Goal: Task Accomplishment & Management: Manage account settings

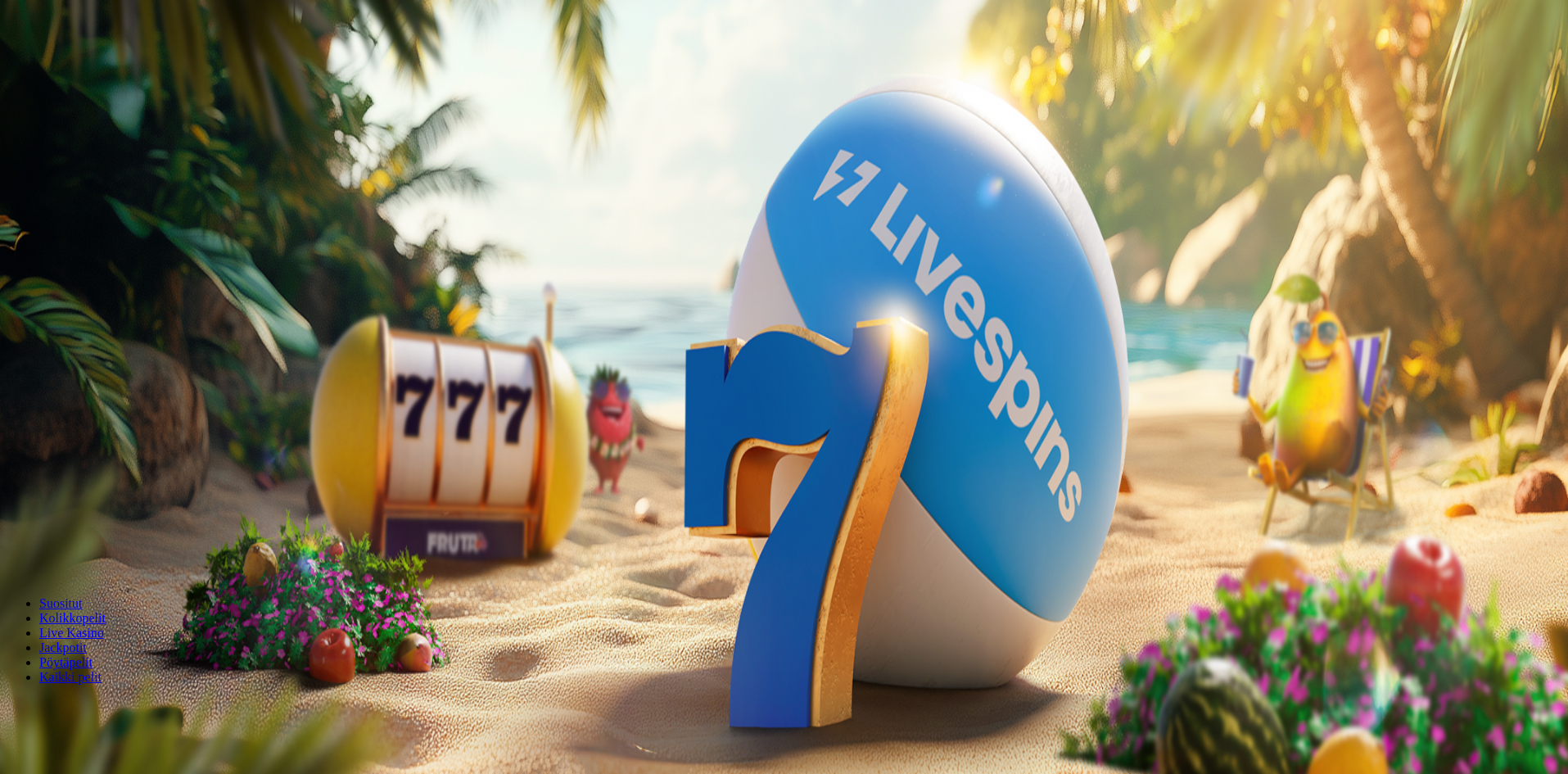
click at [357, 196] on button "Onni Oula [PERSON_NAME] € 0.00" at bounding box center [450, 187] width 185 height 17
click at [84, 270] on span "Palkkiot" at bounding box center [65, 264] width 38 height 12
click at [13, 327] on span "chevron-left icon" at bounding box center [13, 327] width 0 height 0
click at [86, 526] on span "Odottava nosto" at bounding box center [47, 533] width 80 height 14
click at [209, 525] on div "Odottava nosto € 25.18 Peruuta" at bounding box center [787, 534] width 1559 height 17
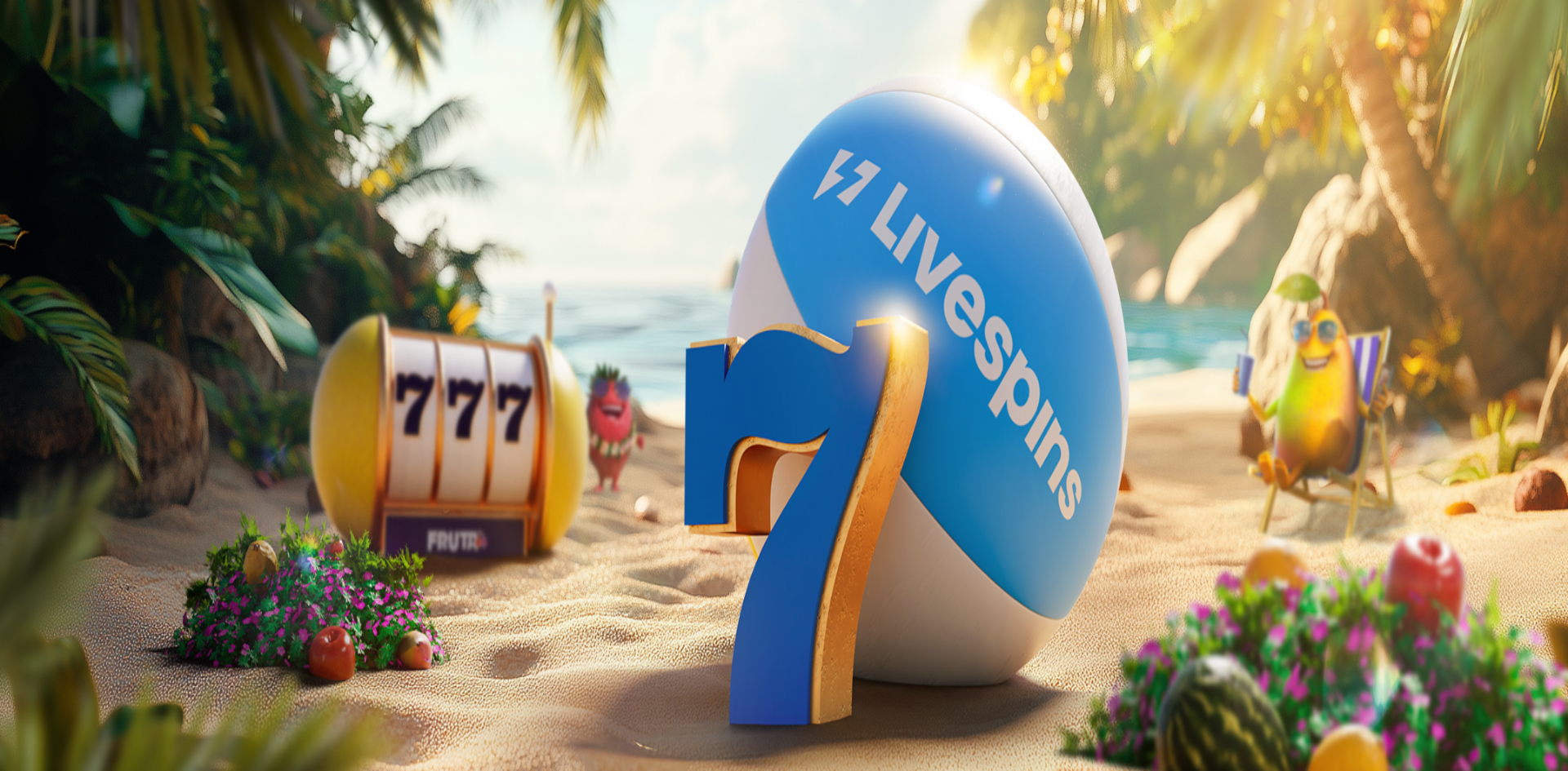
click at [7, 524] on span "wallet icon" at bounding box center [7, 531] width 0 height 14
click at [86, 524] on span "Odottava nosto" at bounding box center [47, 531] width 79 height 14
drag, startPoint x: 293, startPoint y: 237, endPoint x: 284, endPoint y: 228, distance: 12.7
click at [86, 524] on span "Odottava nosto" at bounding box center [47, 531] width 79 height 14
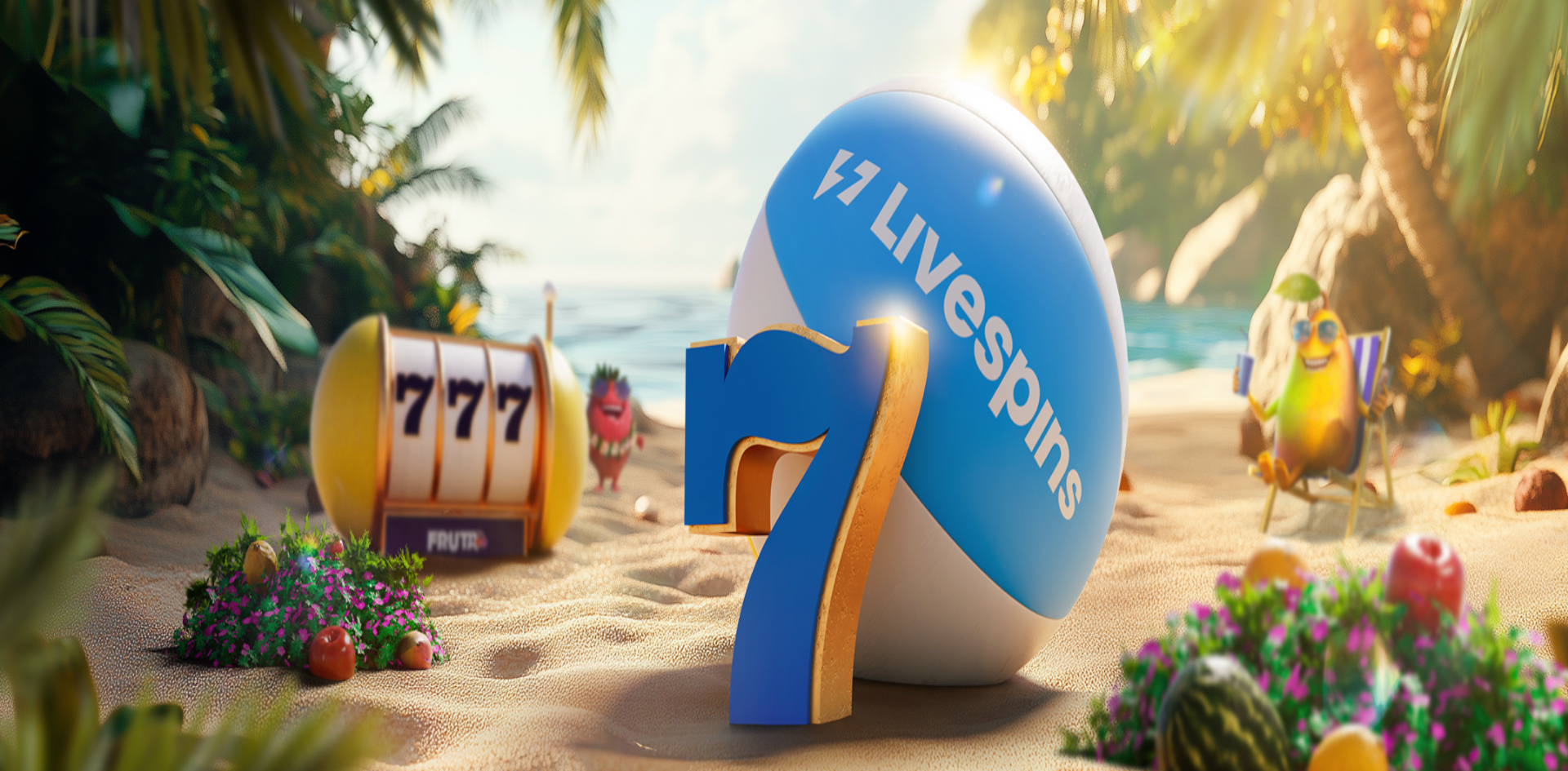
click at [86, 524] on span "Odottava nosto" at bounding box center [47, 531] width 79 height 14
click at [13, 357] on span "close icon" at bounding box center [13, 357] width 0 height 0
click at [105, 35] on img "Primary" at bounding box center [55, 41] width 98 height 41
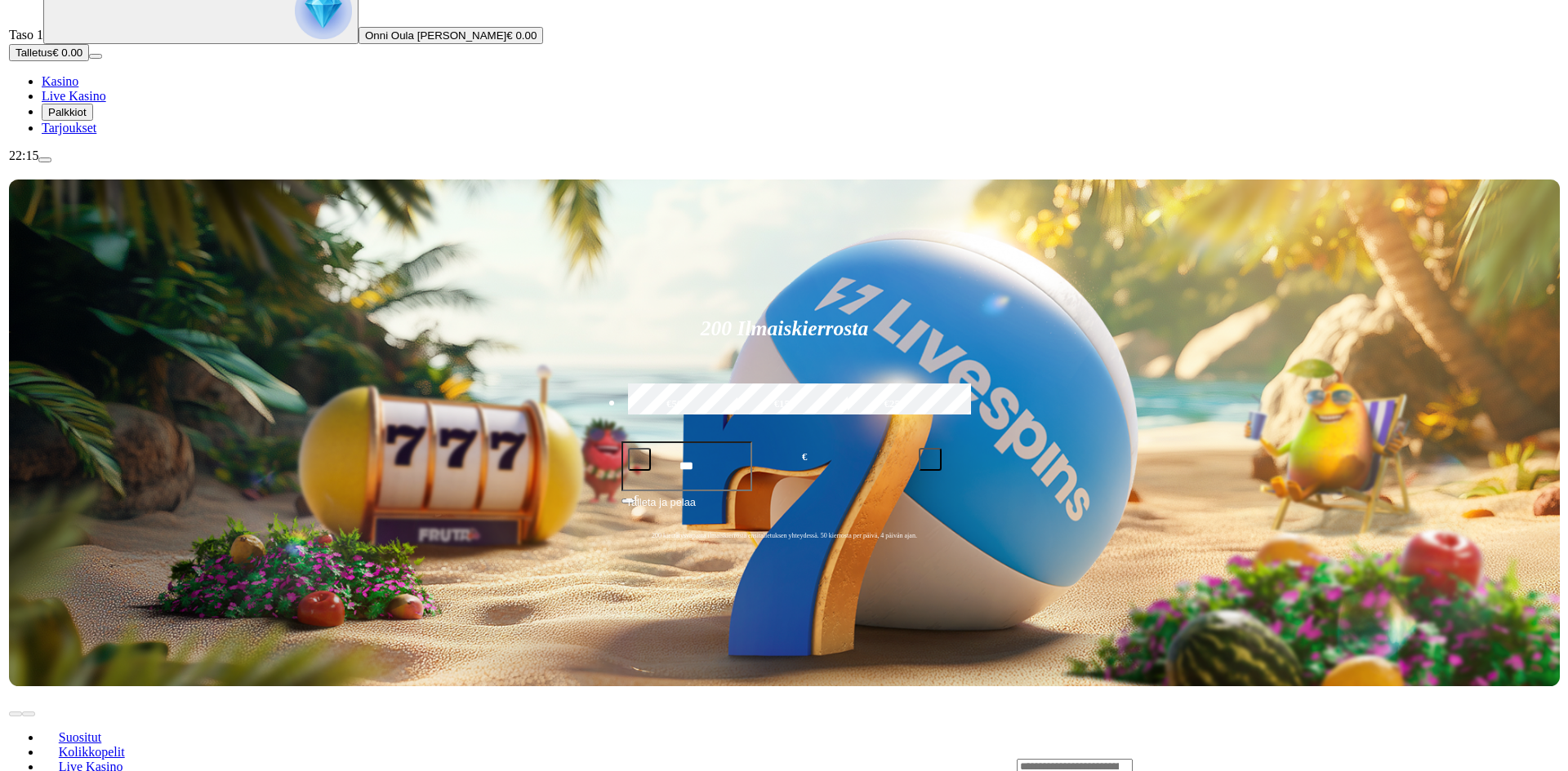
scroll to position [408, 0]
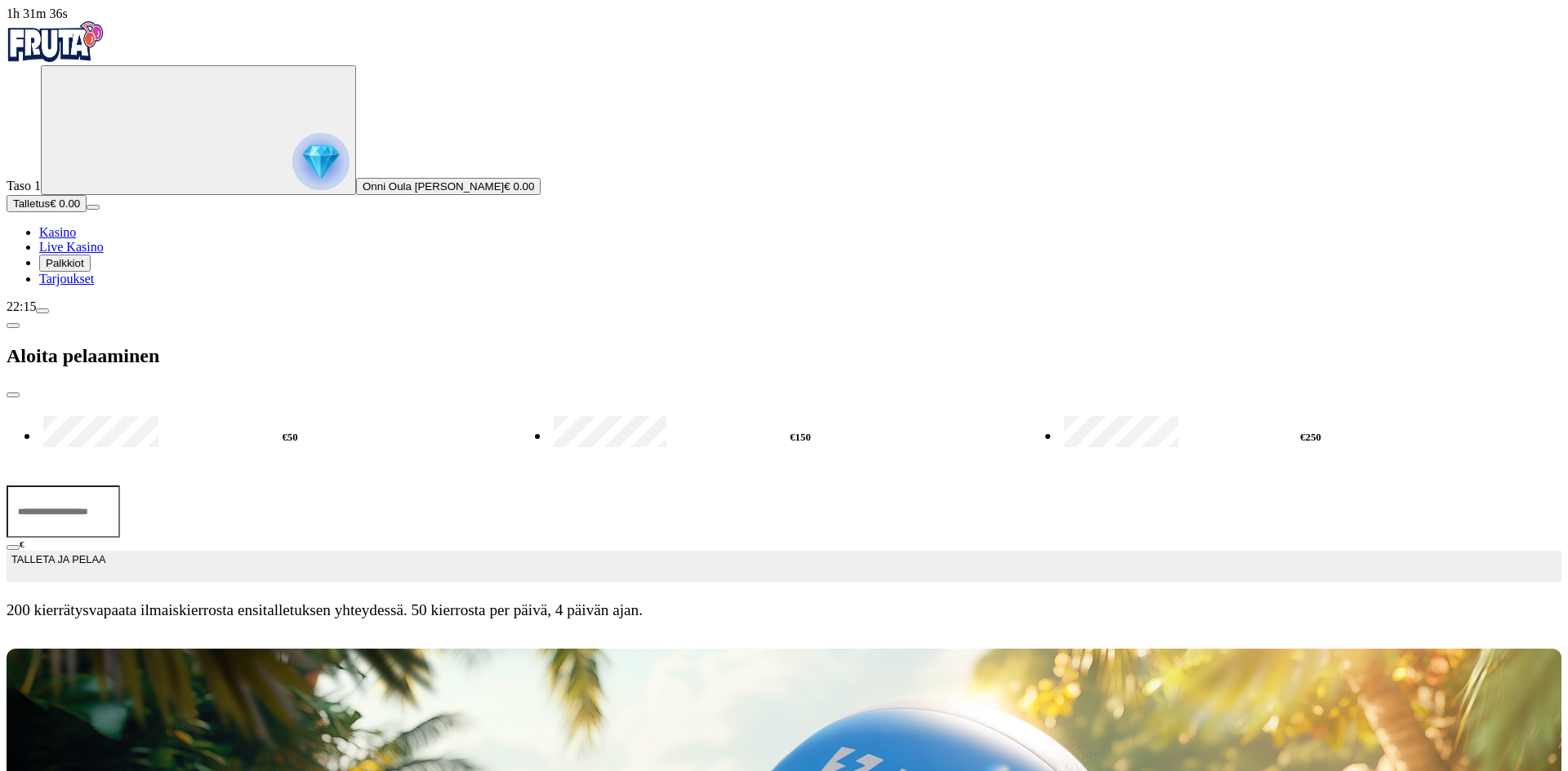
click at [94, 254] on span "Live Kasino" at bounding box center [71, 247] width 65 height 14
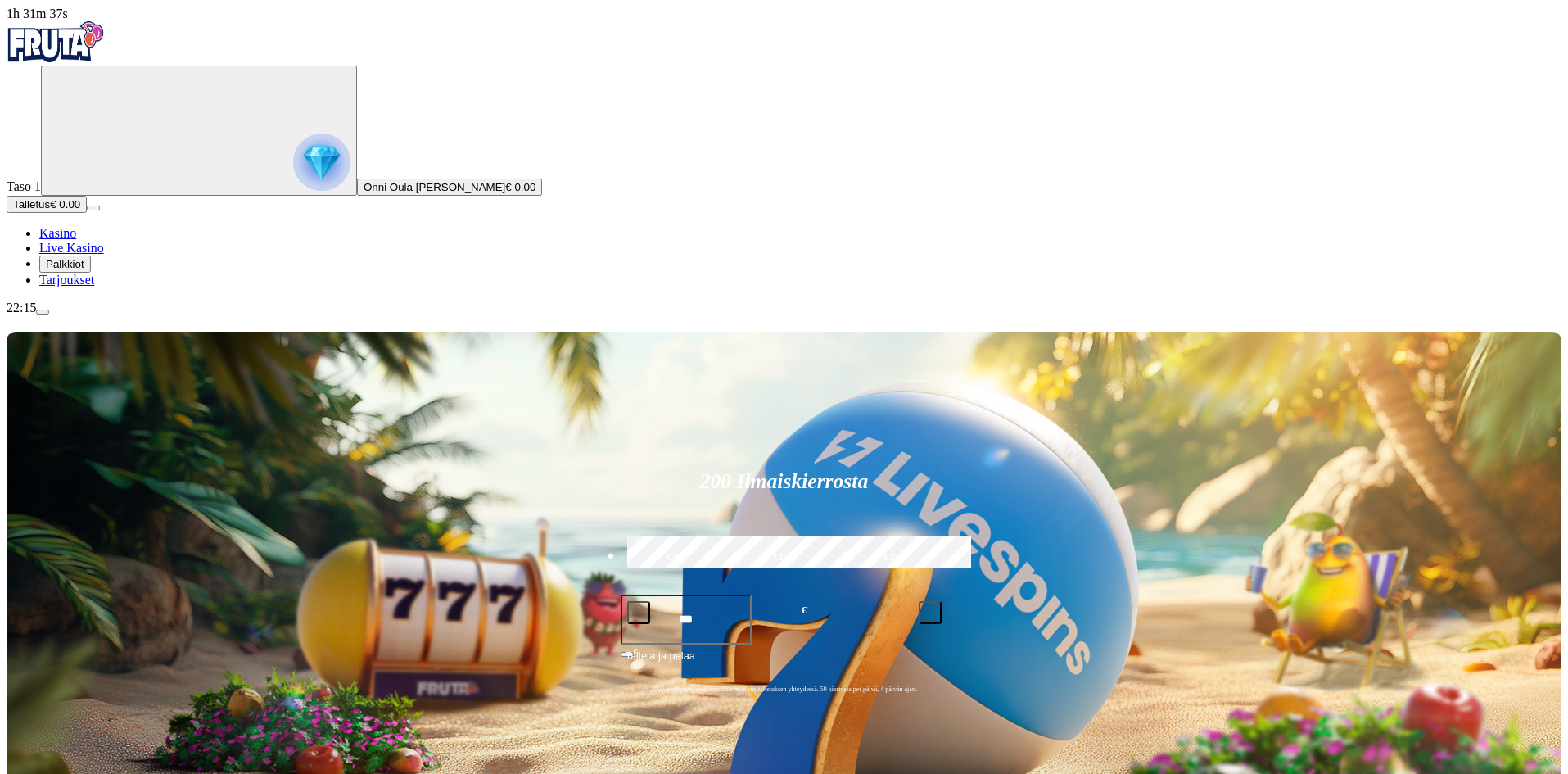
click at [84, 270] on span "Palkkiot" at bounding box center [65, 264] width 38 height 12
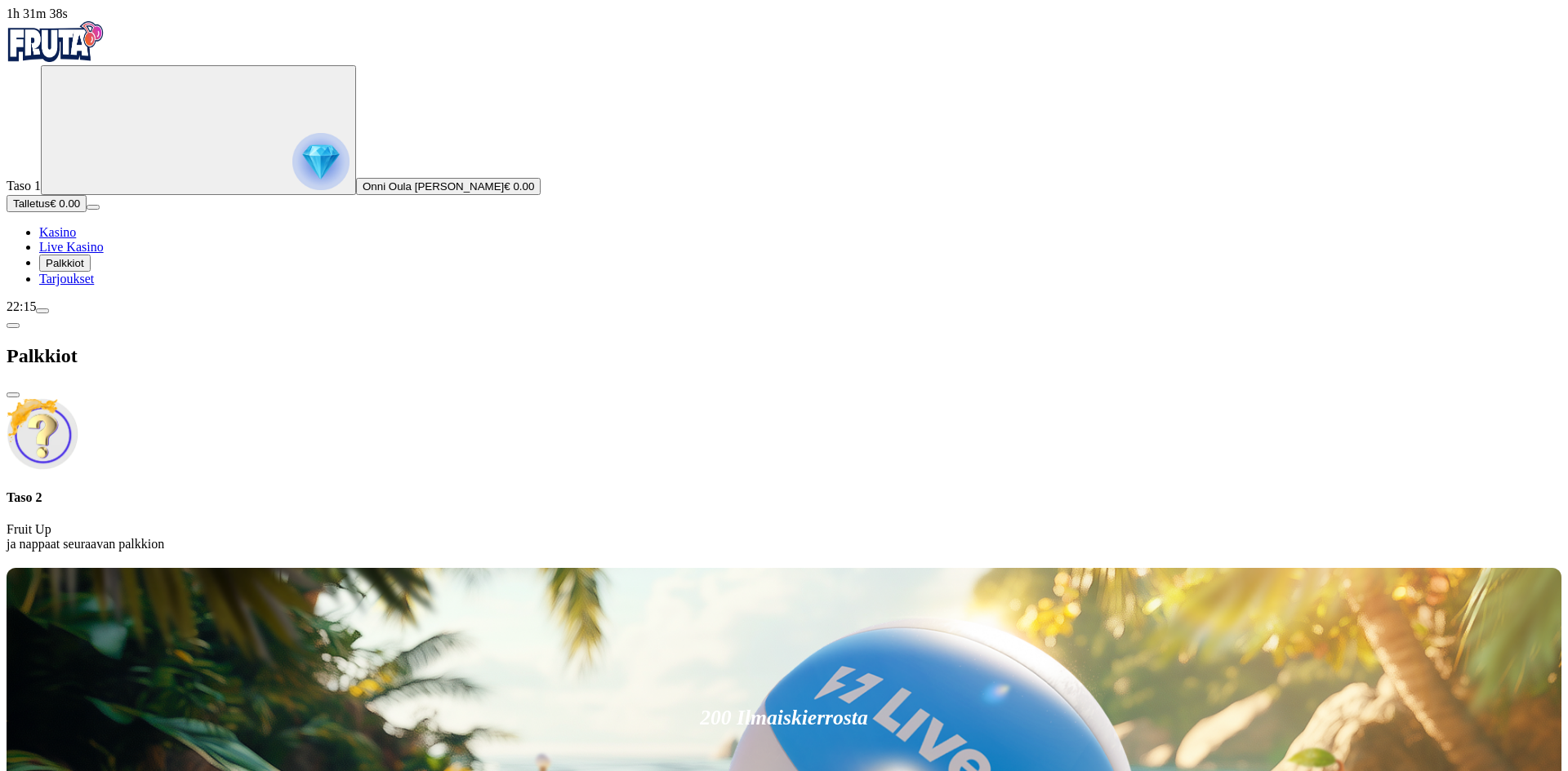
click at [76, 239] on link "Kasino" at bounding box center [57, 232] width 37 height 14
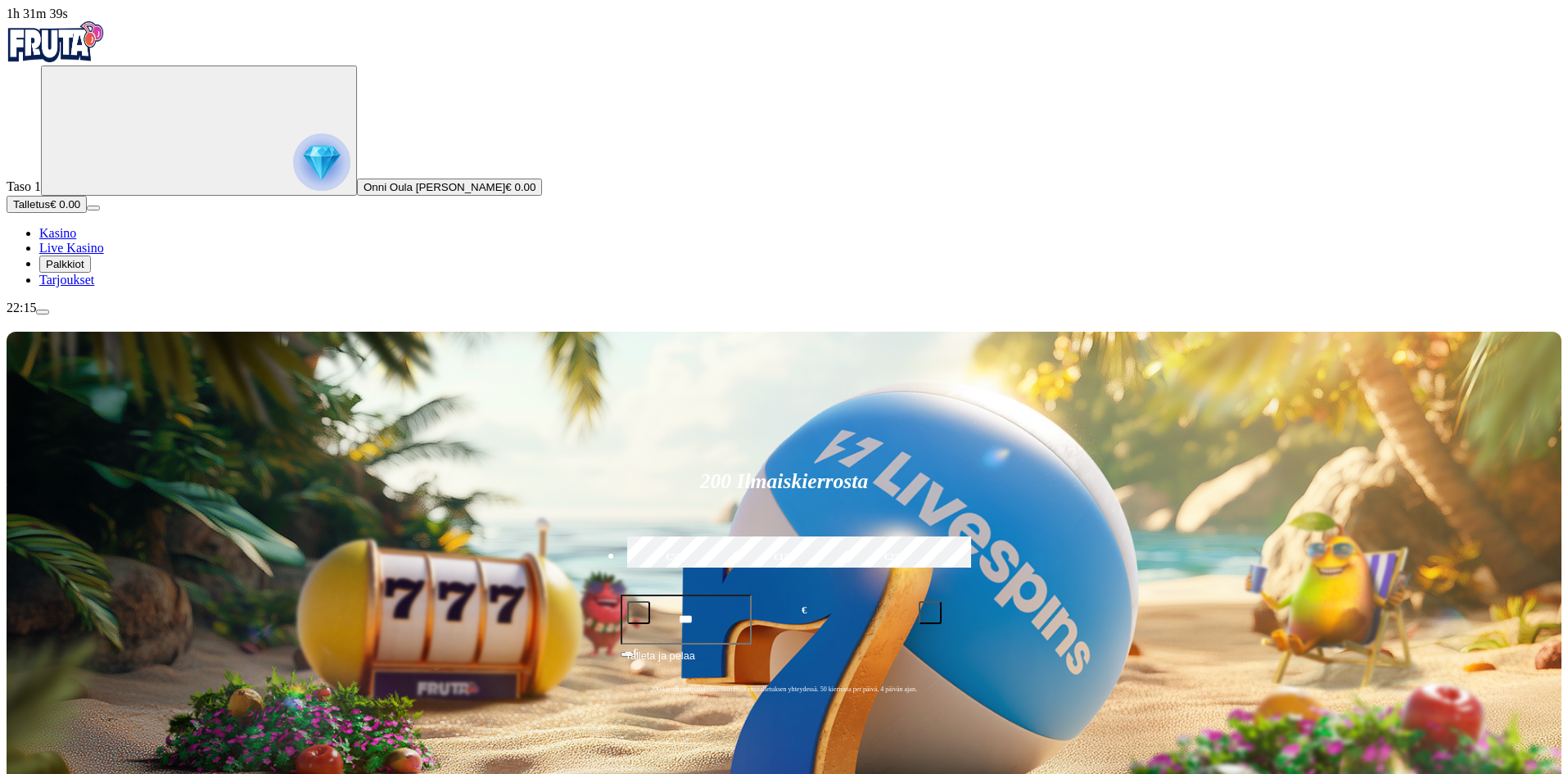
click at [85, 213] on button "Talletus € 0.00" at bounding box center [47, 205] width 81 height 17
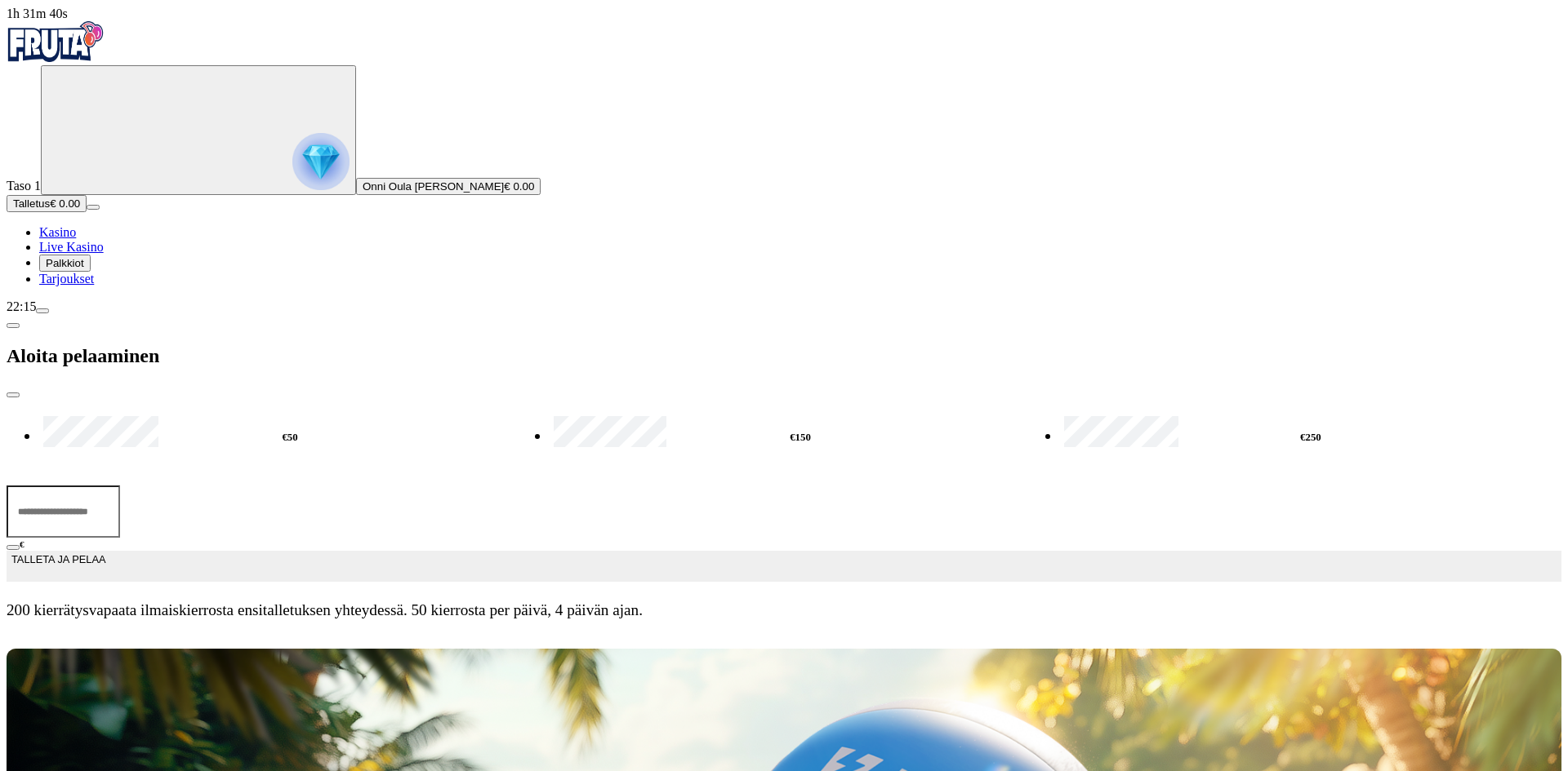
click at [90, 66] on div "Primary" at bounding box center [784, 43] width 1555 height 44
click at [92, 47] on img "Primary" at bounding box center [55, 41] width 98 height 41
click at [292, 148] on img "Primary" at bounding box center [321, 161] width 57 height 57
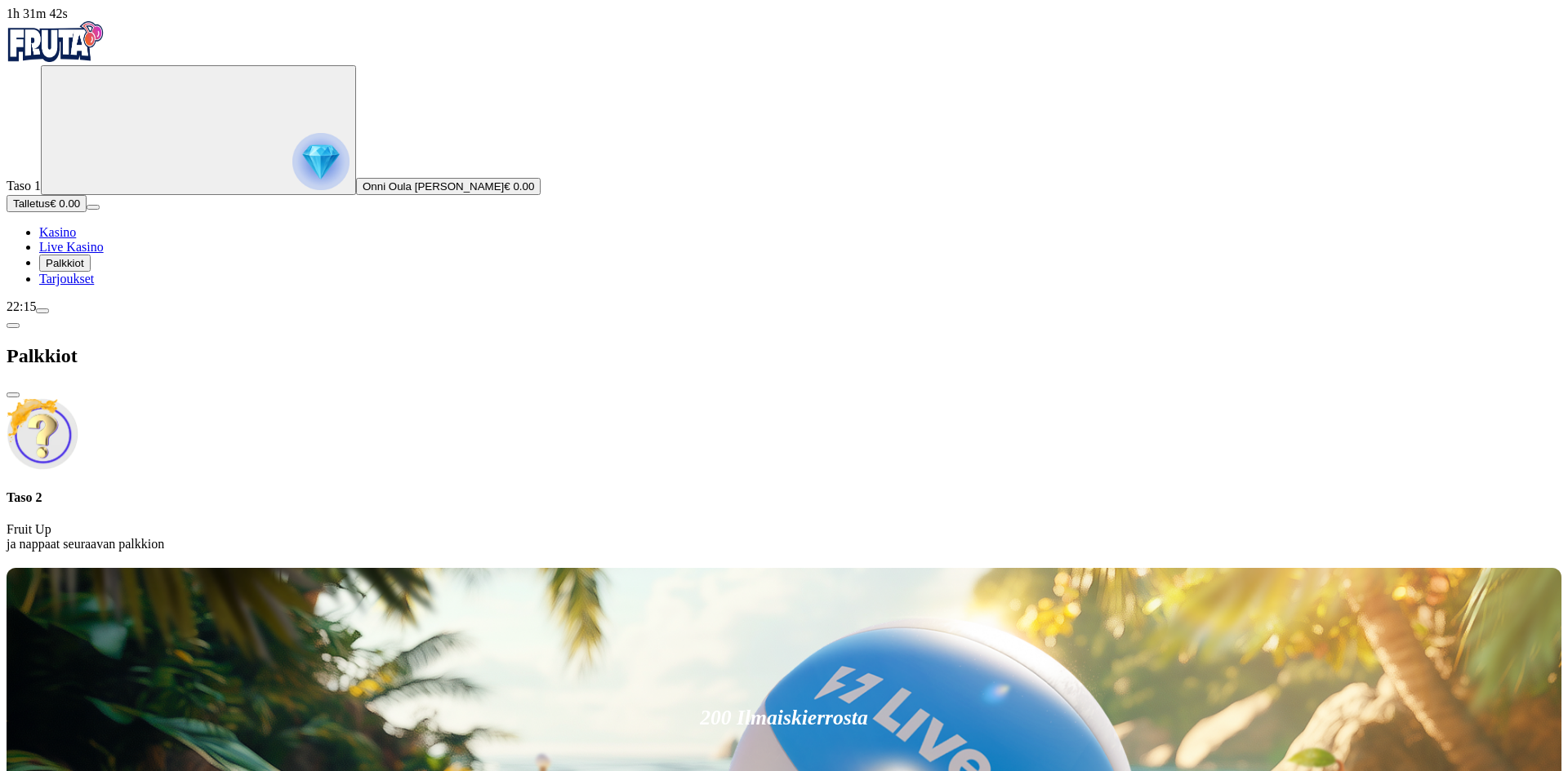
click at [150, 195] on div "Taso 1 Onni Oula [PERSON_NAME] € 0.00" at bounding box center [784, 130] width 1555 height 130
click at [504, 193] on span "€ 0.00" at bounding box center [518, 186] width 30 height 12
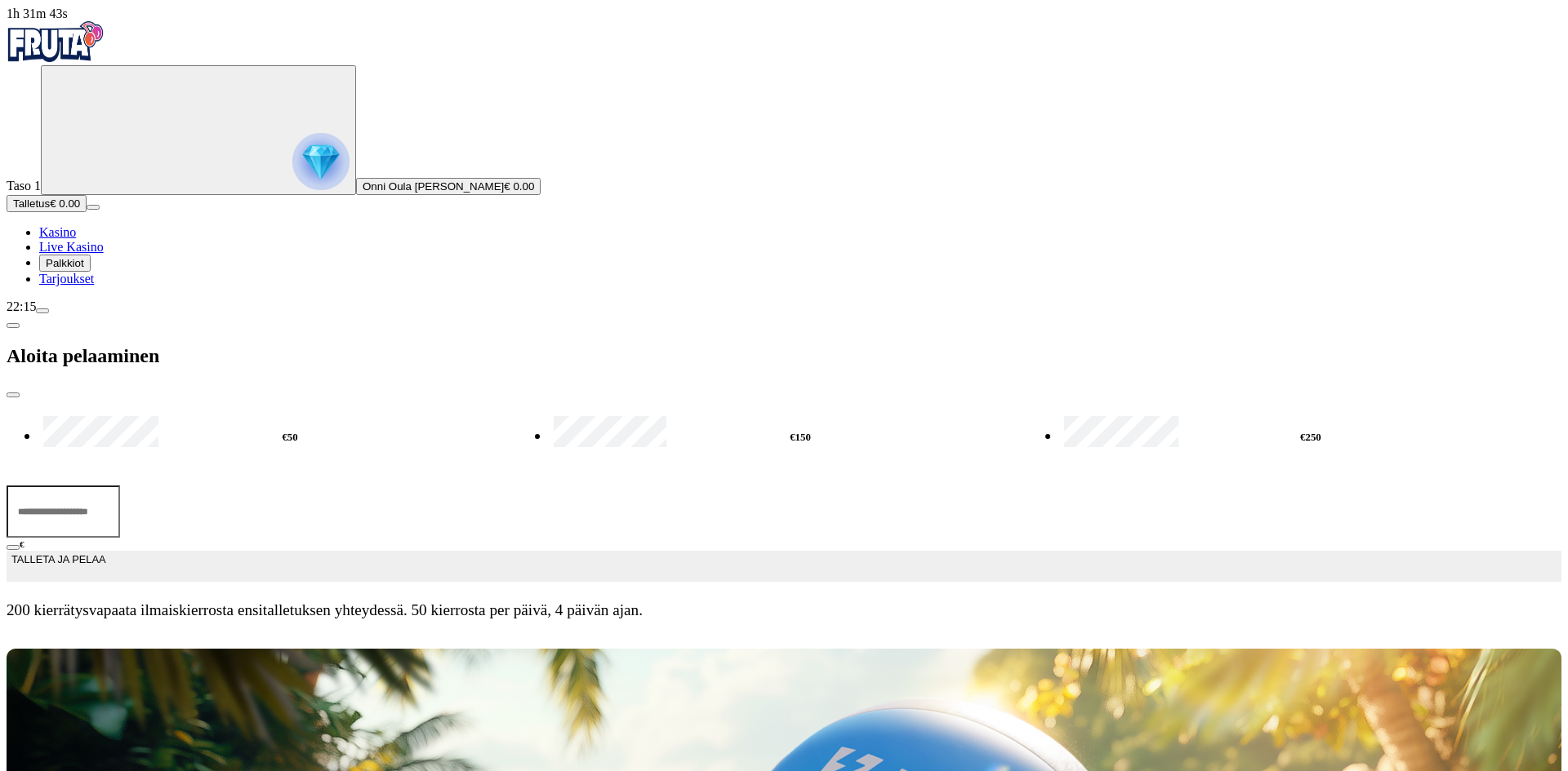
click at [97, 254] on span "Live Kasino" at bounding box center [71, 247] width 65 height 14
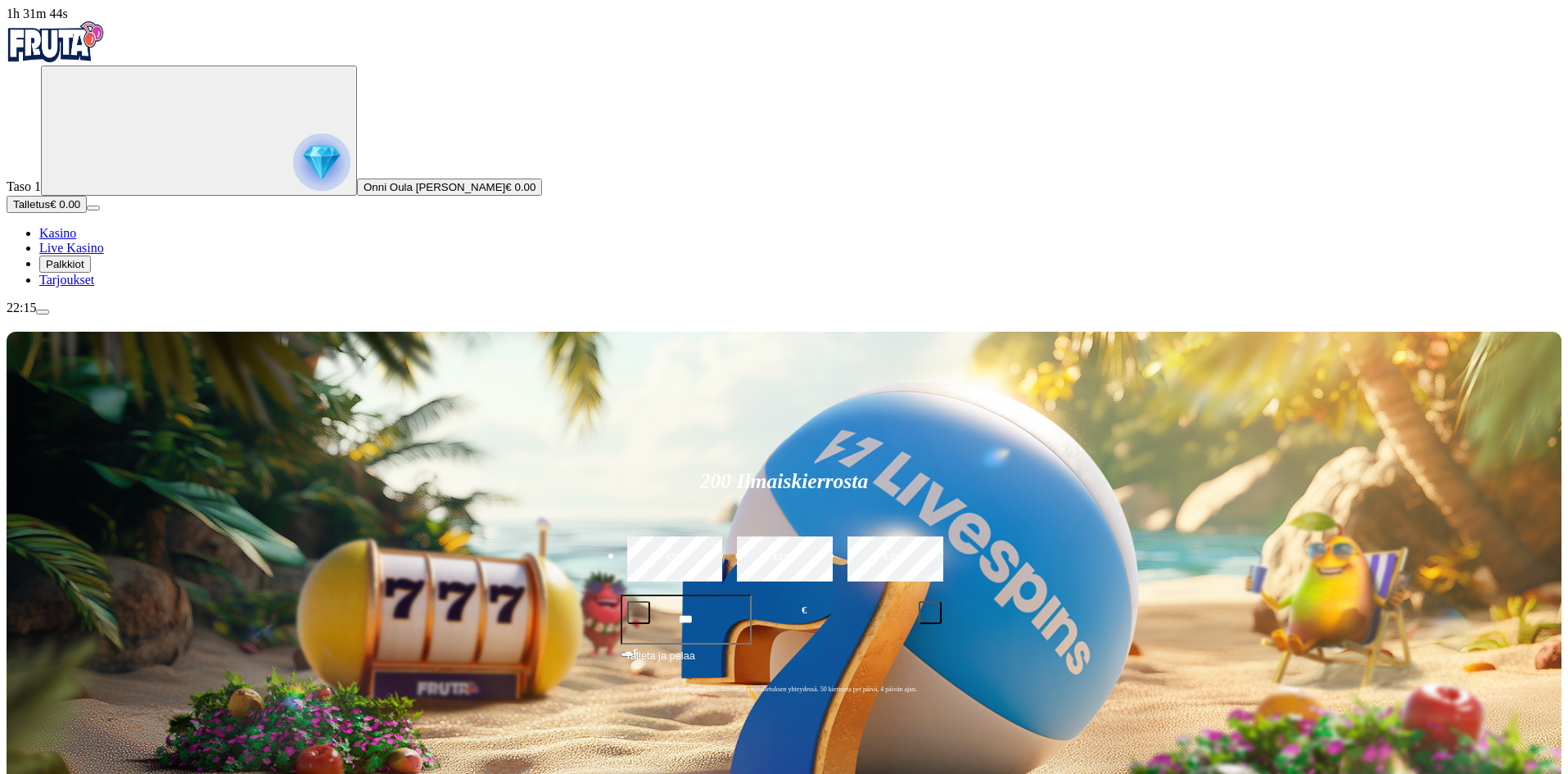
click at [76, 240] on span "Kasino" at bounding box center [57, 233] width 37 height 14
click at [42, 312] on span "menu icon" at bounding box center [42, 312] width 0 height 0
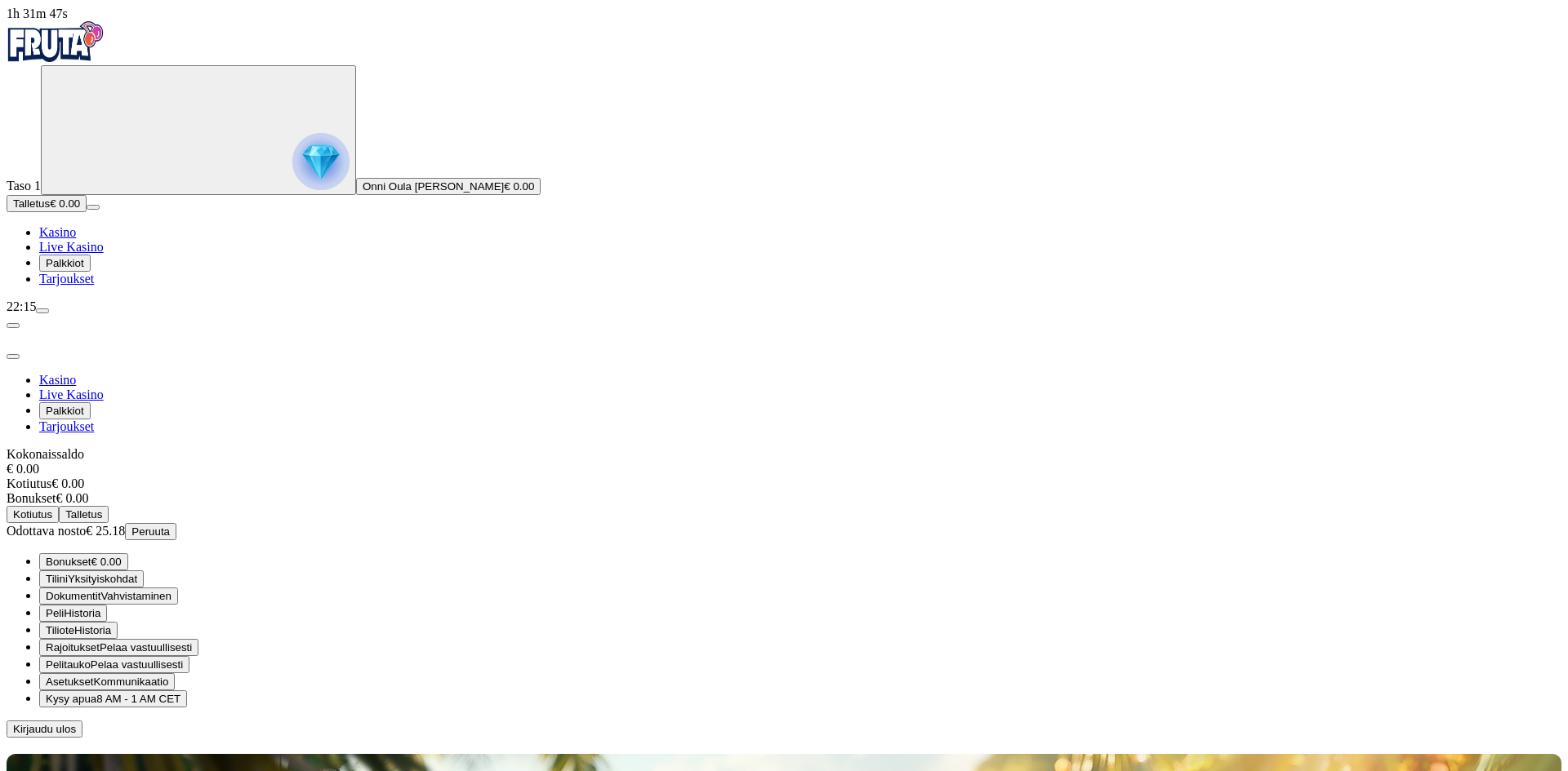
click at [170, 526] on span "Peruuta" at bounding box center [150, 532] width 38 height 12
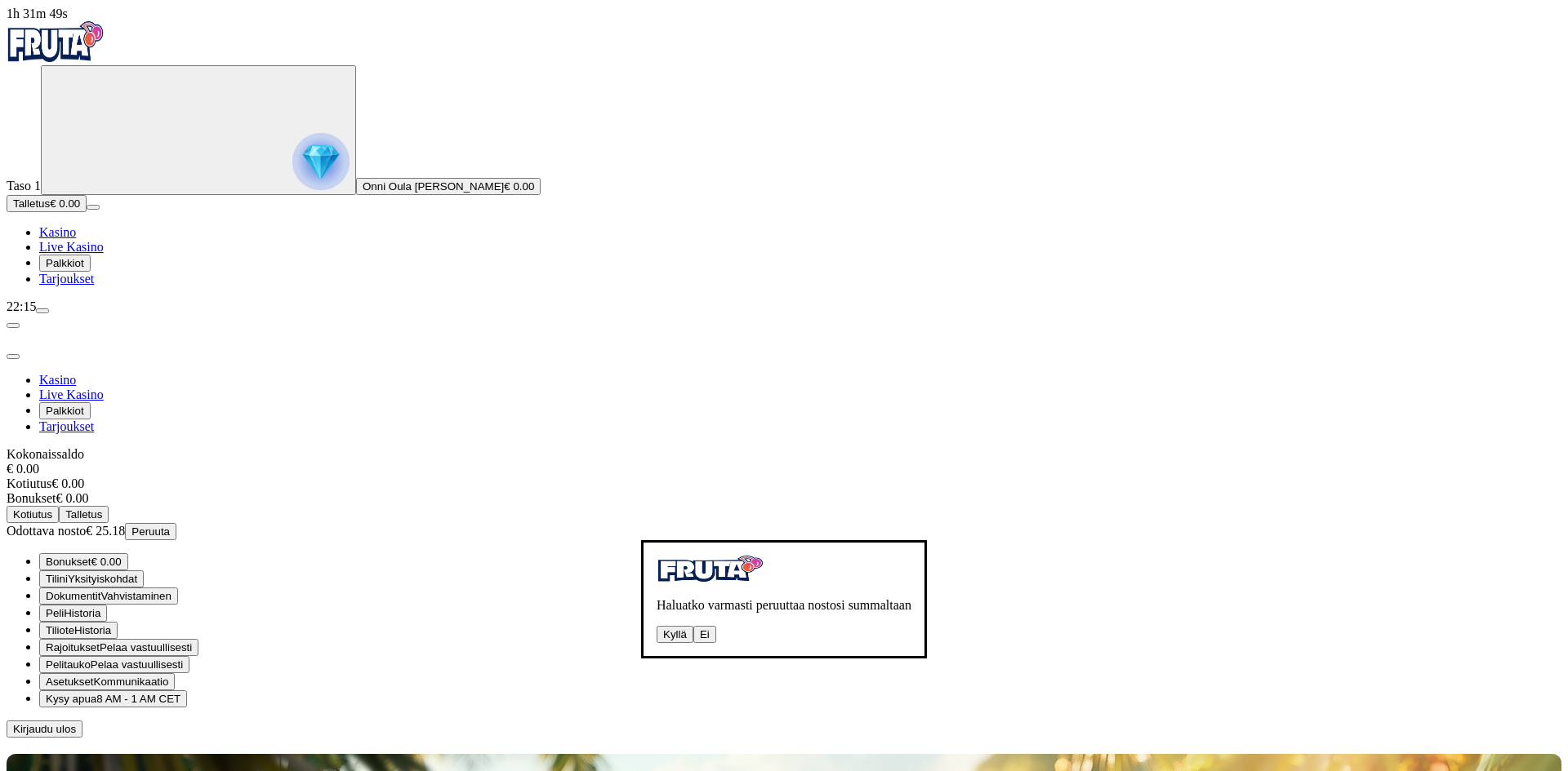
click at [657, 626] on button "Kyllä" at bounding box center [675, 635] width 37 height 17
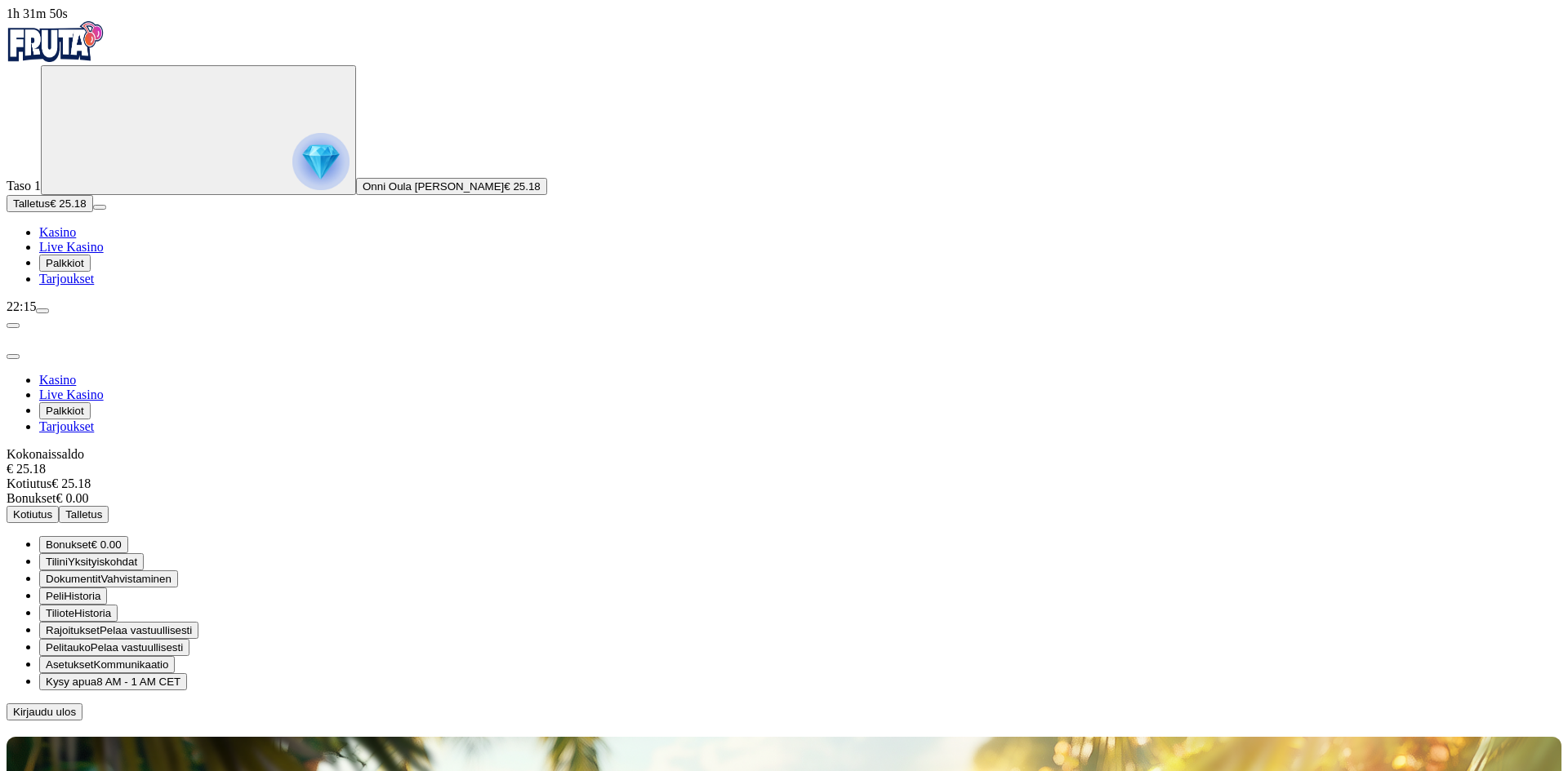
click at [626, 721] on div at bounding box center [784, 721] width 1555 height 0
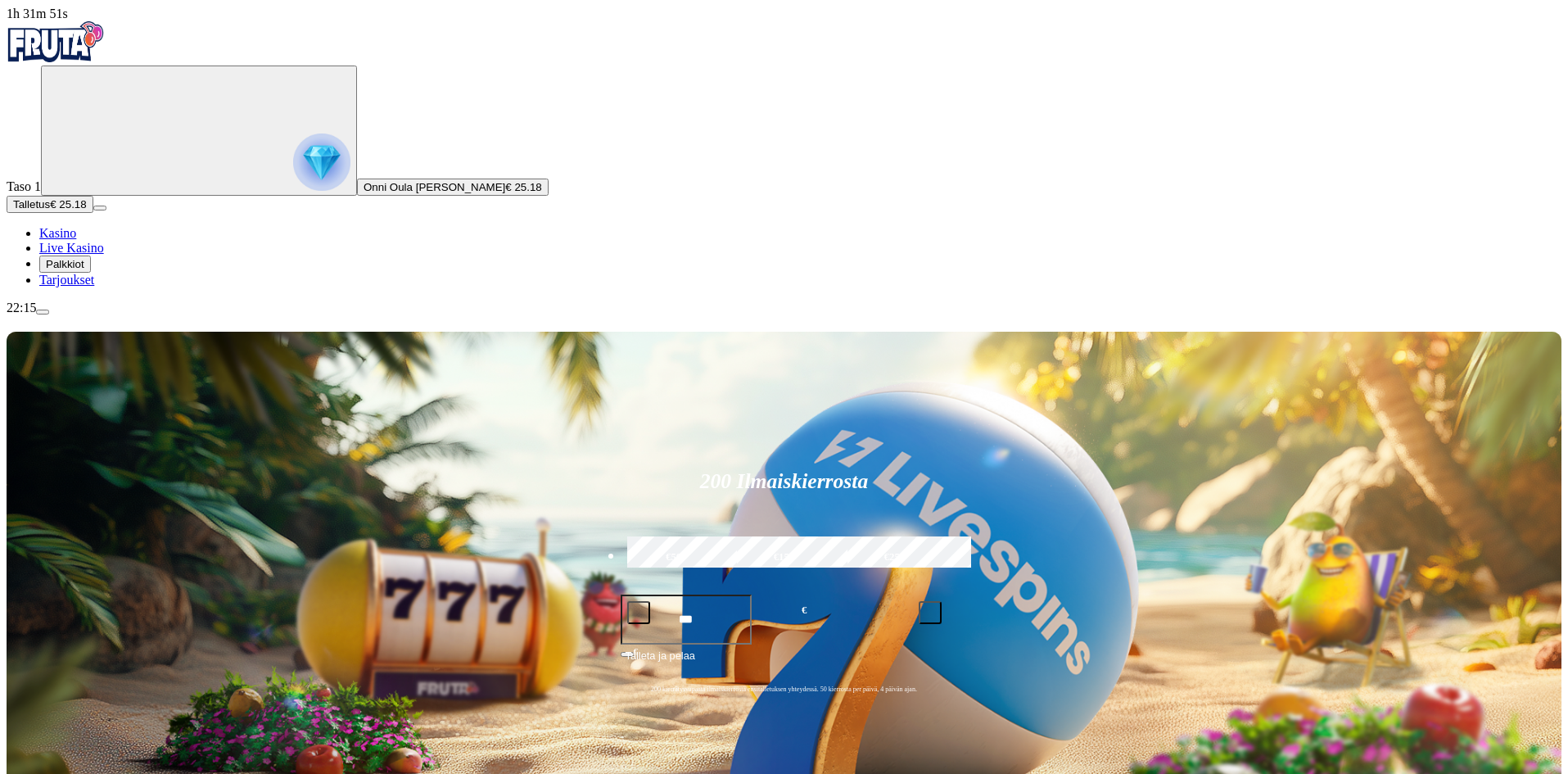
click at [105, 52] on img "Primary" at bounding box center [55, 42] width 98 height 41
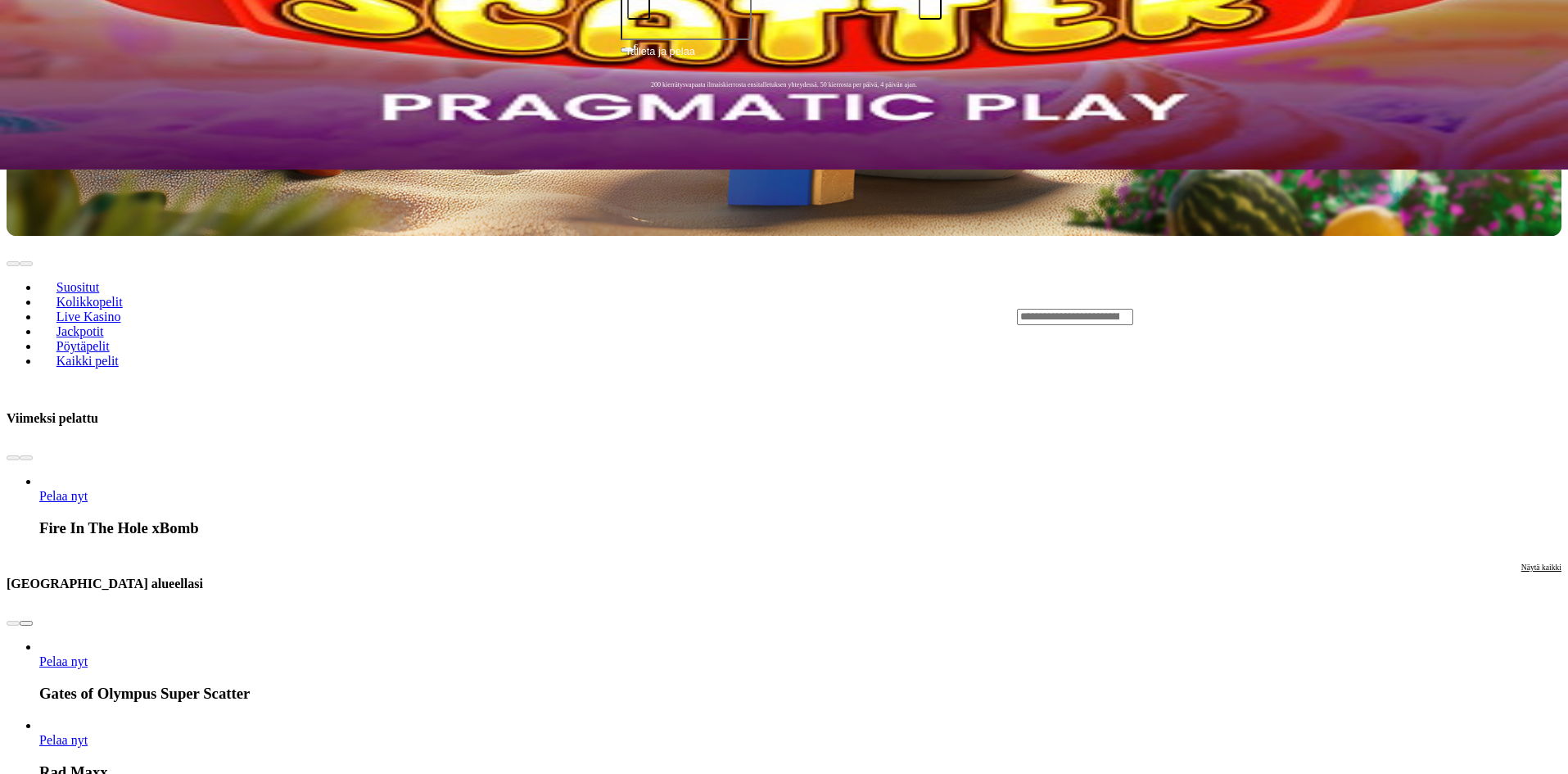
scroll to position [574, 0]
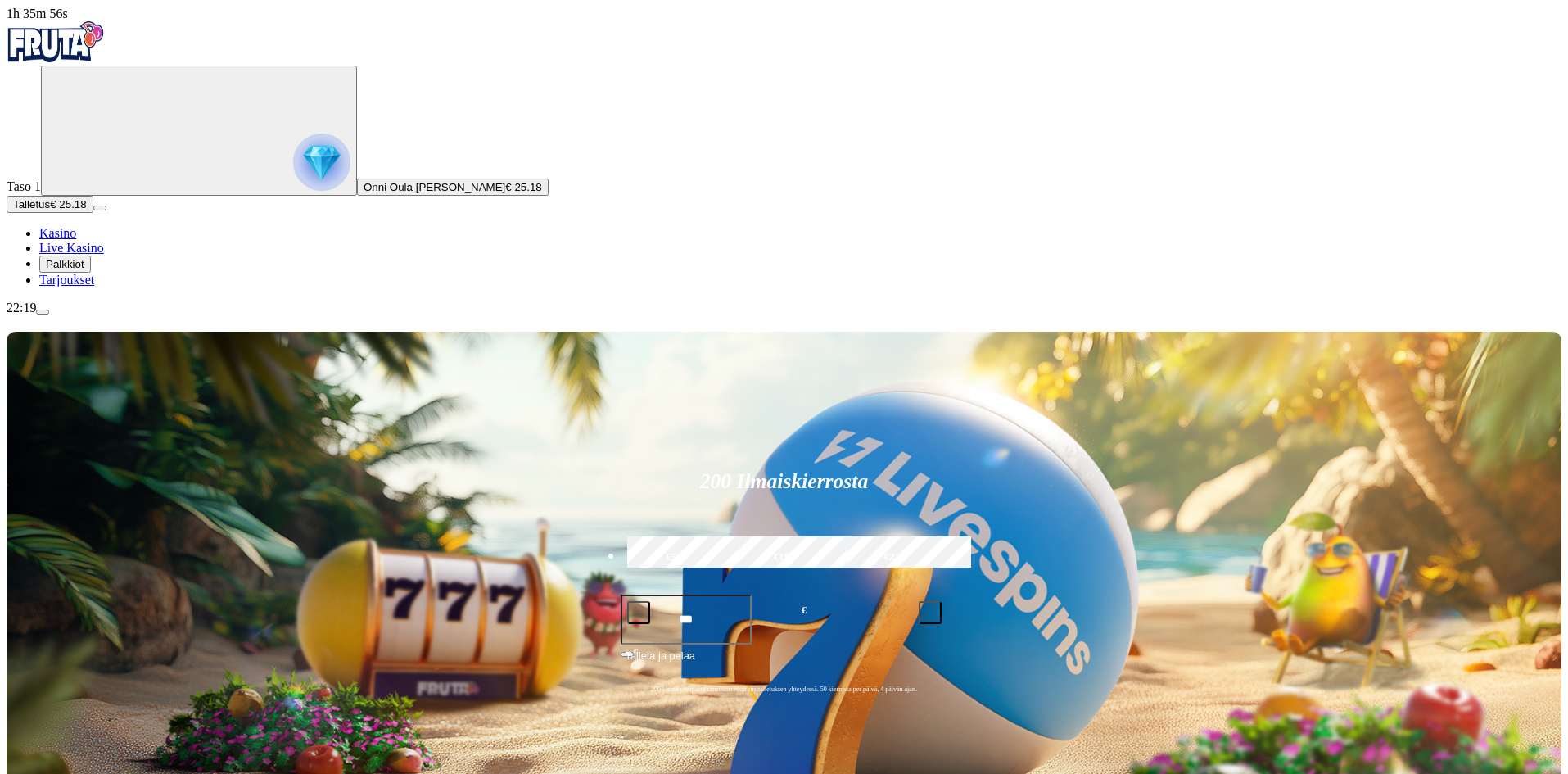
click at [89, 191] on icon "Primary" at bounding box center [171, 129] width 246 height 123
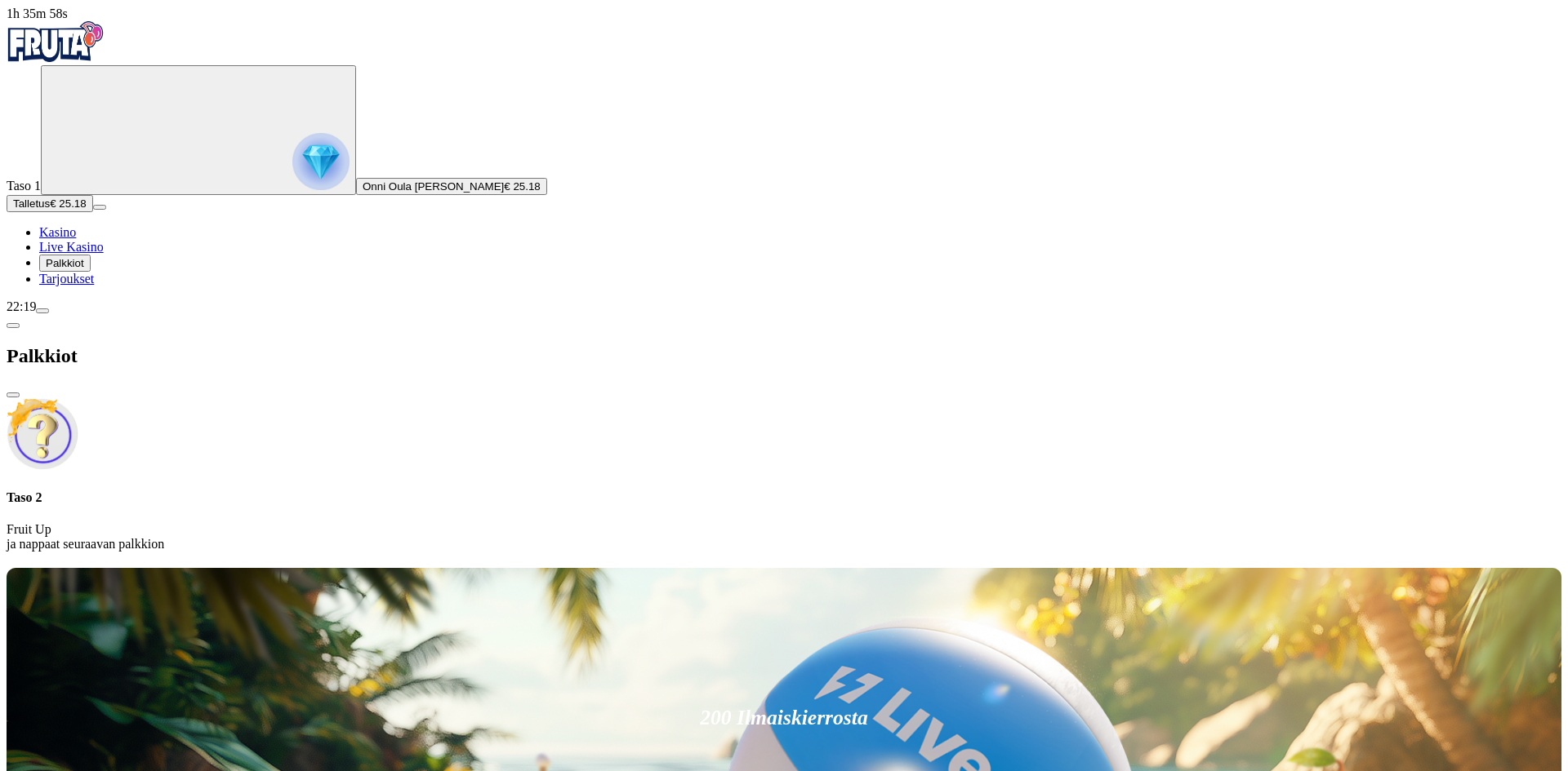
click at [84, 269] on span "Palkkiot" at bounding box center [65, 263] width 38 height 12
click at [145, 314] on div "22:19" at bounding box center [784, 307] width 1555 height 15
click at [42, 311] on span "menu icon" at bounding box center [42, 311] width 0 height 0
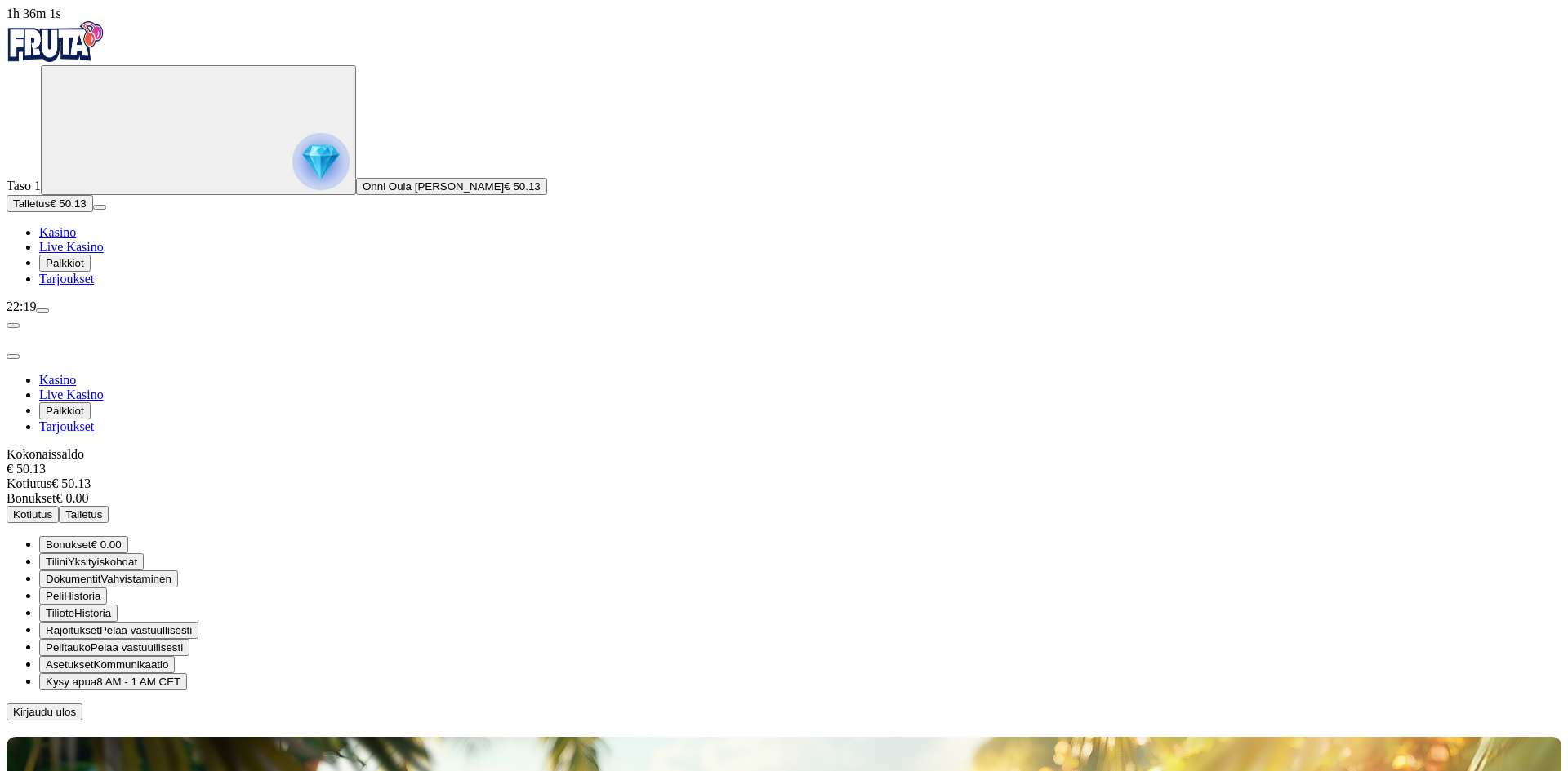
click at [52, 509] on span "Kotiutus" at bounding box center [32, 515] width 39 height 12
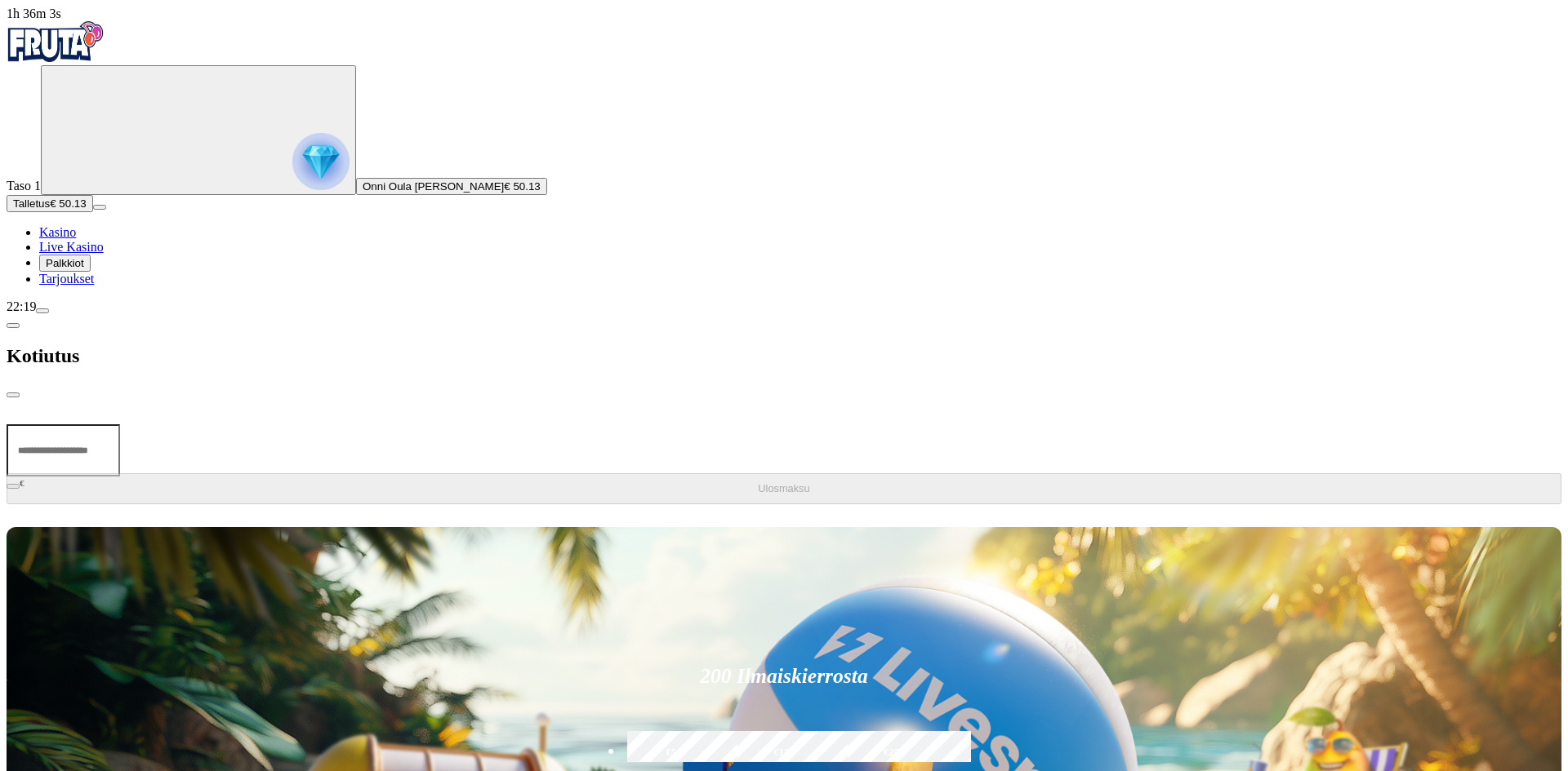
click at [120, 425] on input "number" at bounding box center [63, 451] width 113 height 52
click at [120, 425] on input "******" at bounding box center [63, 451] width 113 height 52
type input "*****"
click at [376, 473] on button "Ulosmaksu" at bounding box center [784, 489] width 1555 height 31
click at [13, 325] on span "chevron-left icon" at bounding box center [13, 325] width 0 height 0
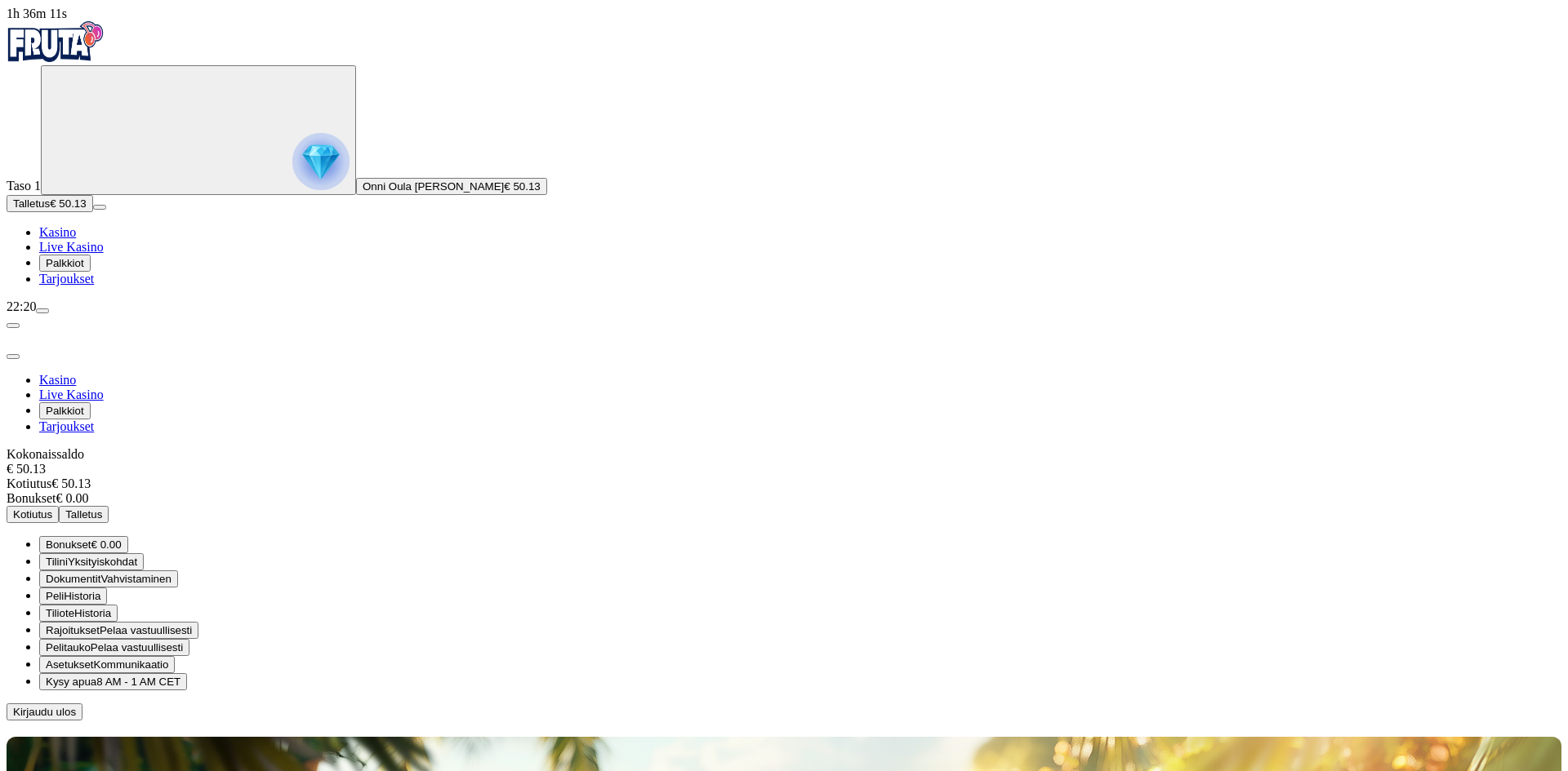
click at [52, 509] on span "Kotiutus" at bounding box center [32, 515] width 39 height 12
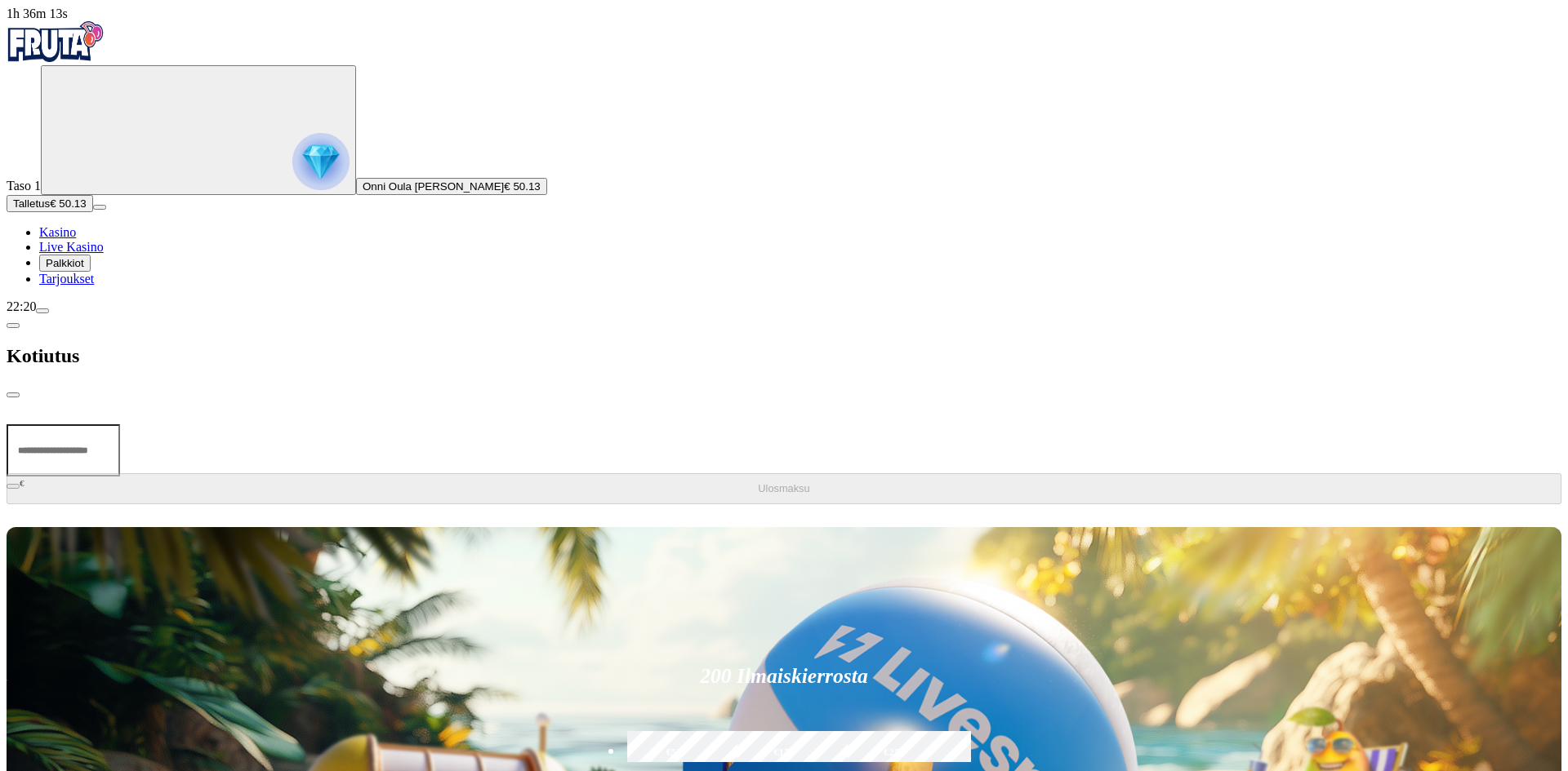
click at [120, 425] on input "number" at bounding box center [63, 451] width 113 height 52
type input "*"
click at [13, 395] on span "close icon" at bounding box center [13, 395] width 0 height 0
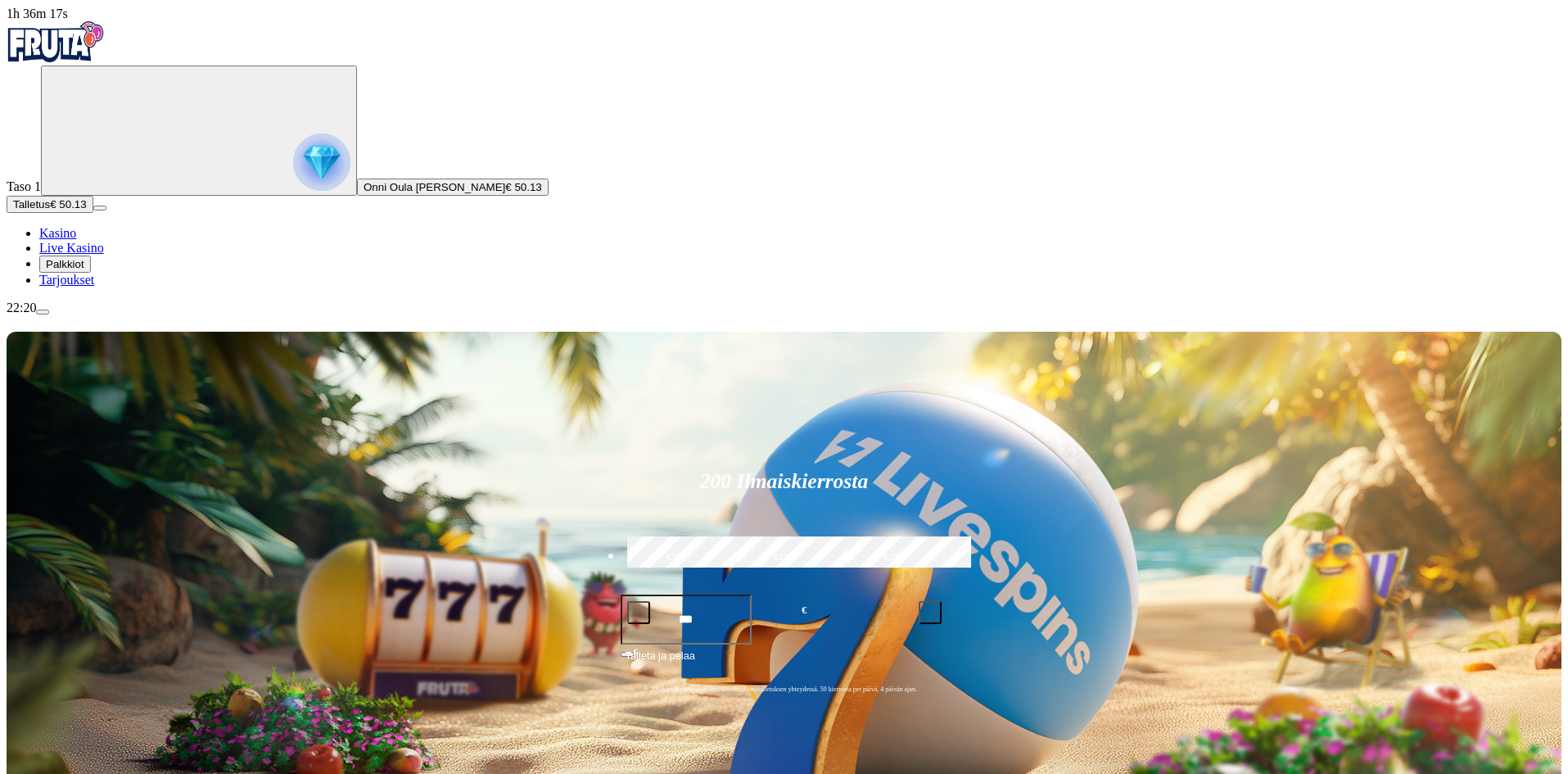
click at [91, 273] on button "Palkkiot" at bounding box center [65, 264] width 52 height 17
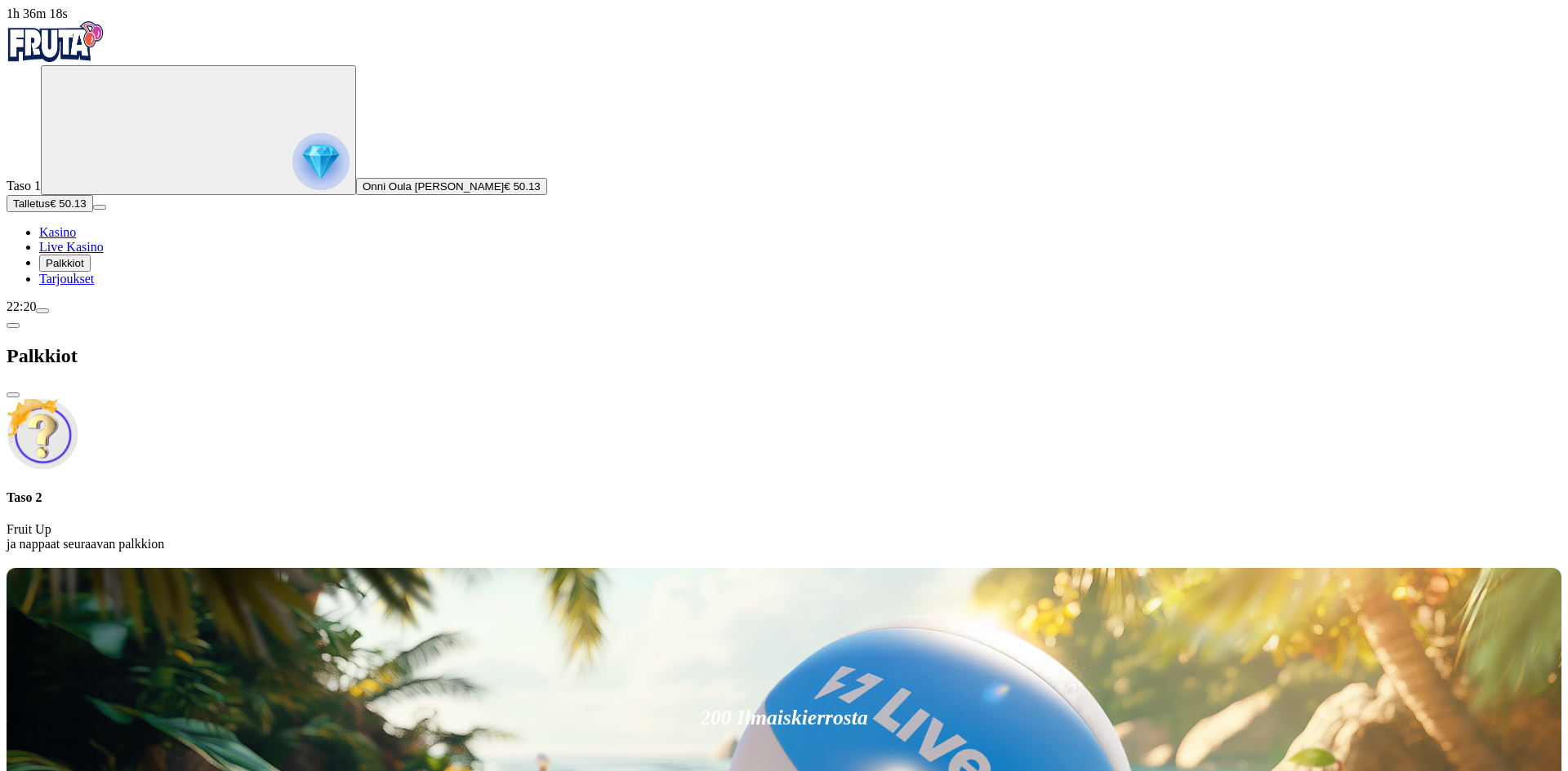
click at [42, 311] on span "menu icon" at bounding box center [42, 311] width 0 height 0
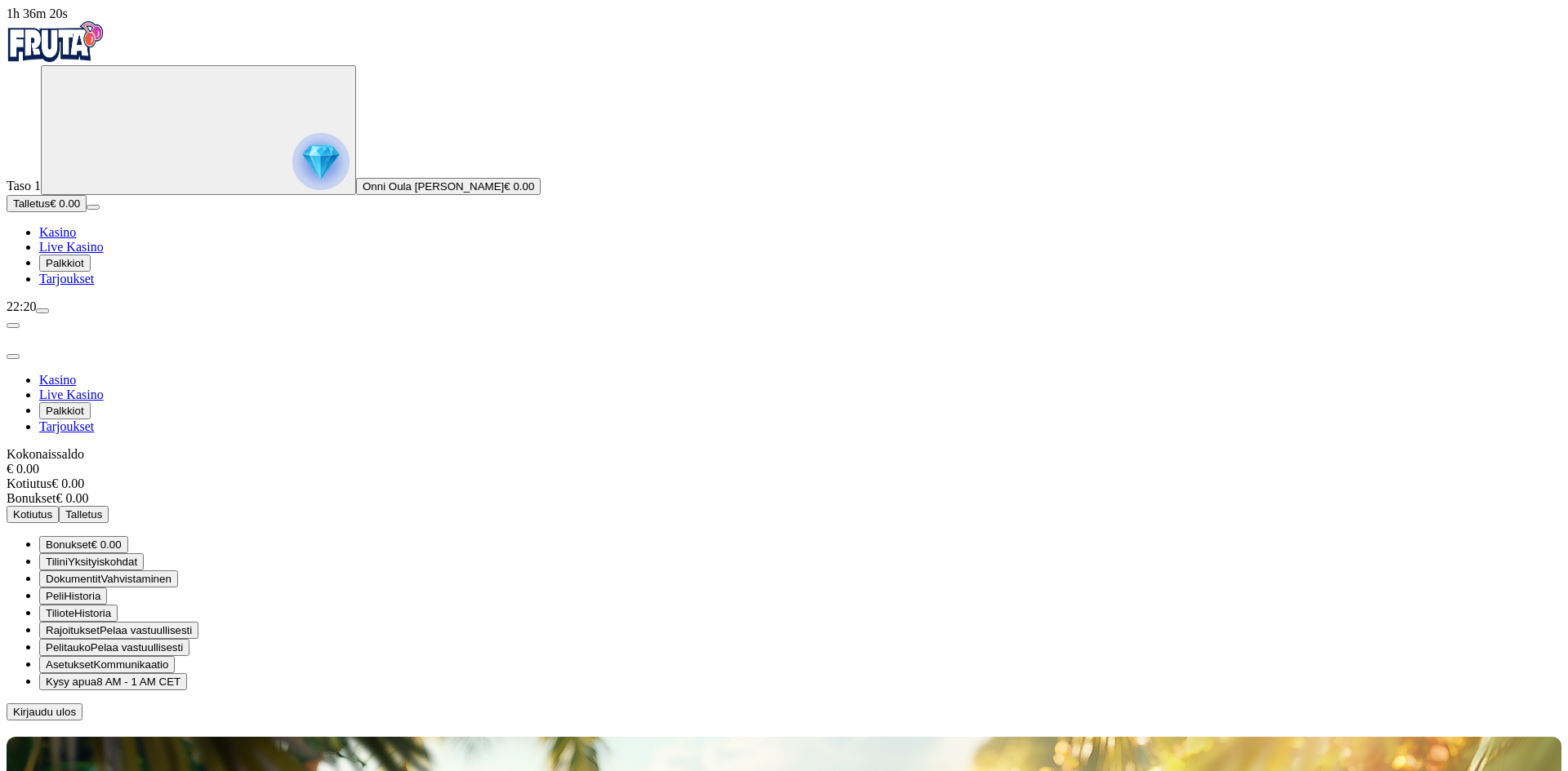
click at [42, 311] on span "menu icon" at bounding box center [42, 311] width 0 height 0
click at [13, 357] on span "close icon" at bounding box center [13, 357] width 0 height 0
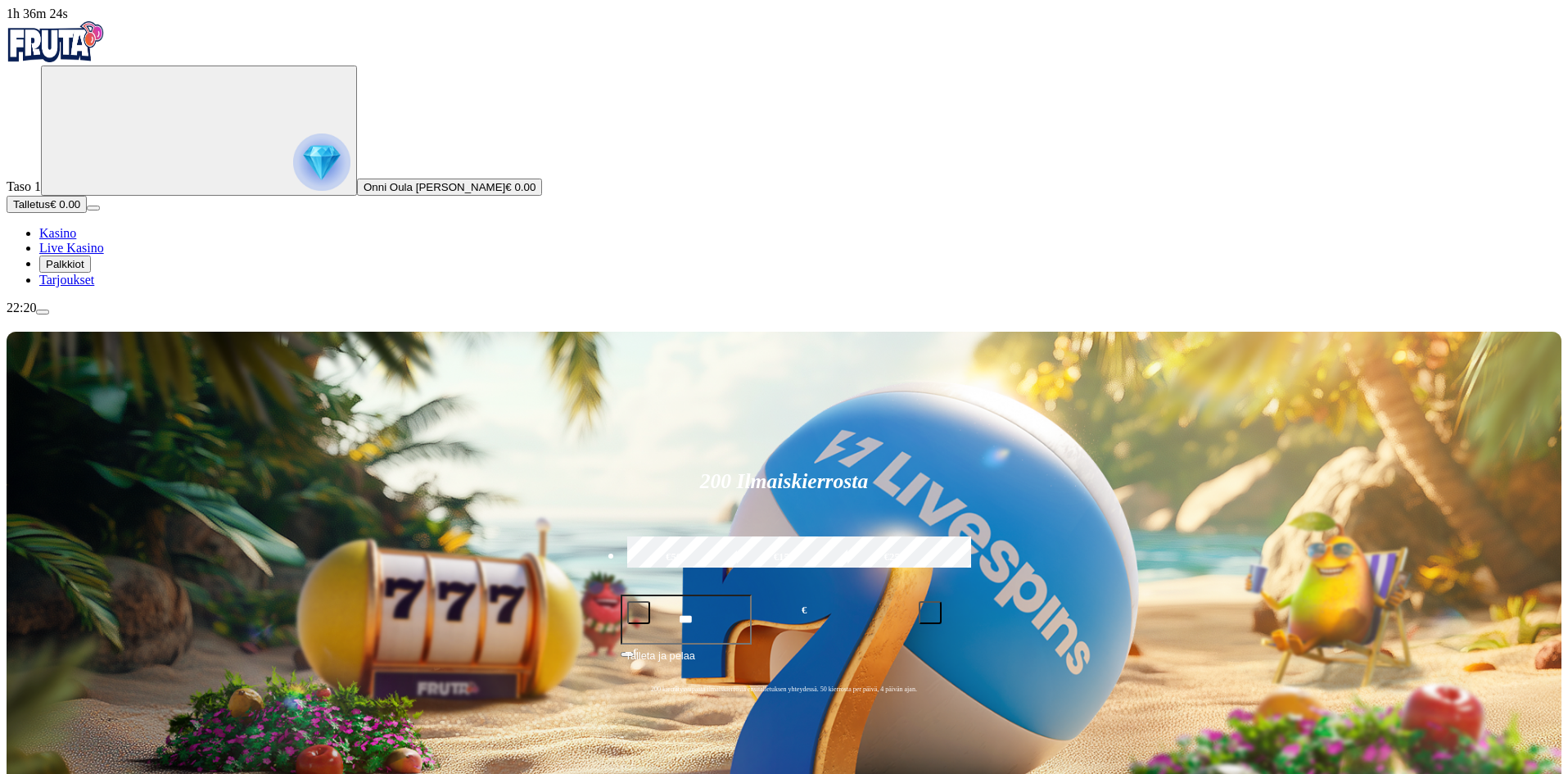
click at [42, 312] on span "menu icon" at bounding box center [42, 312] width 0 height 0
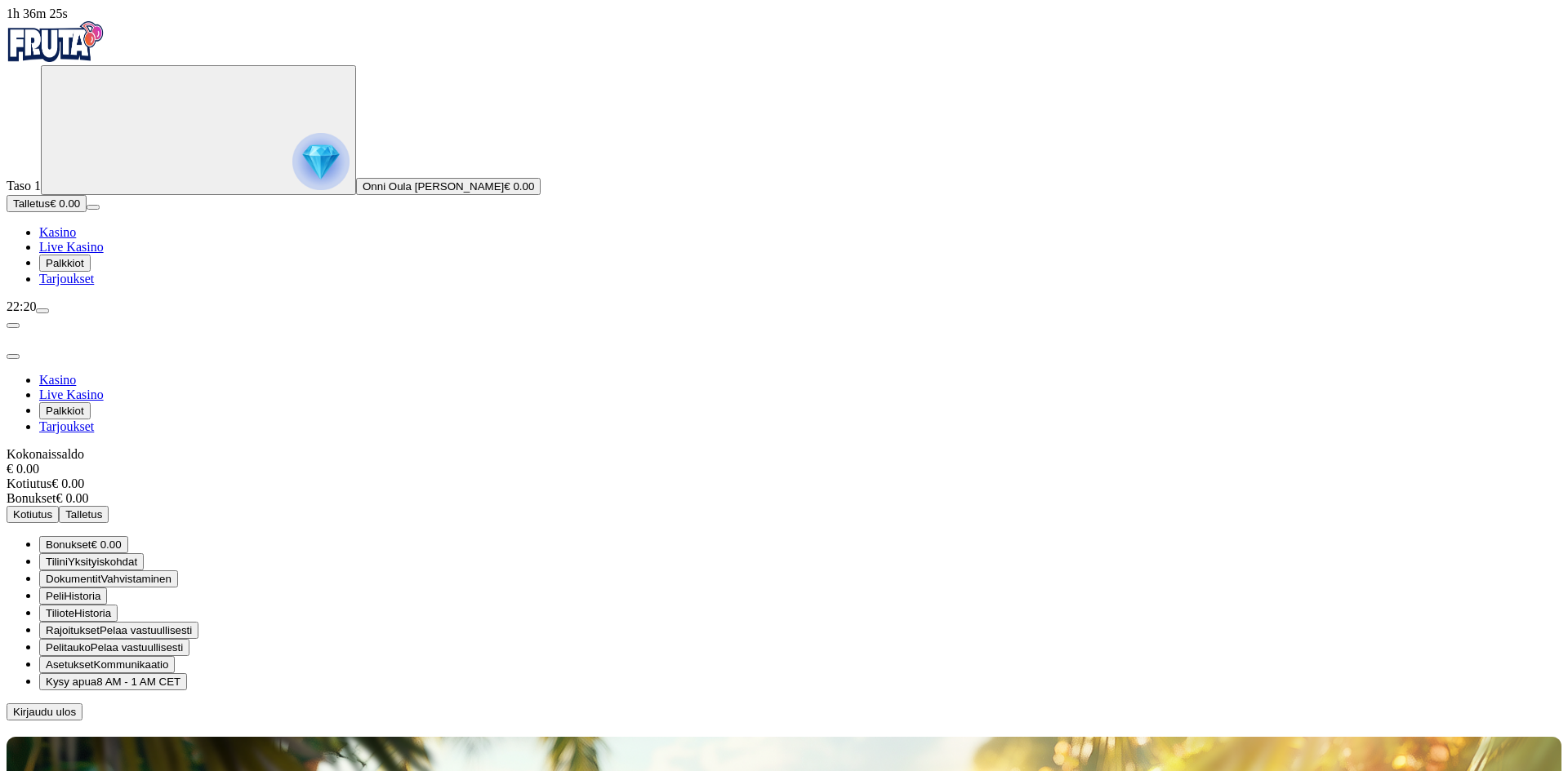
click at [42, 311] on span "menu icon" at bounding box center [42, 311] width 0 height 0
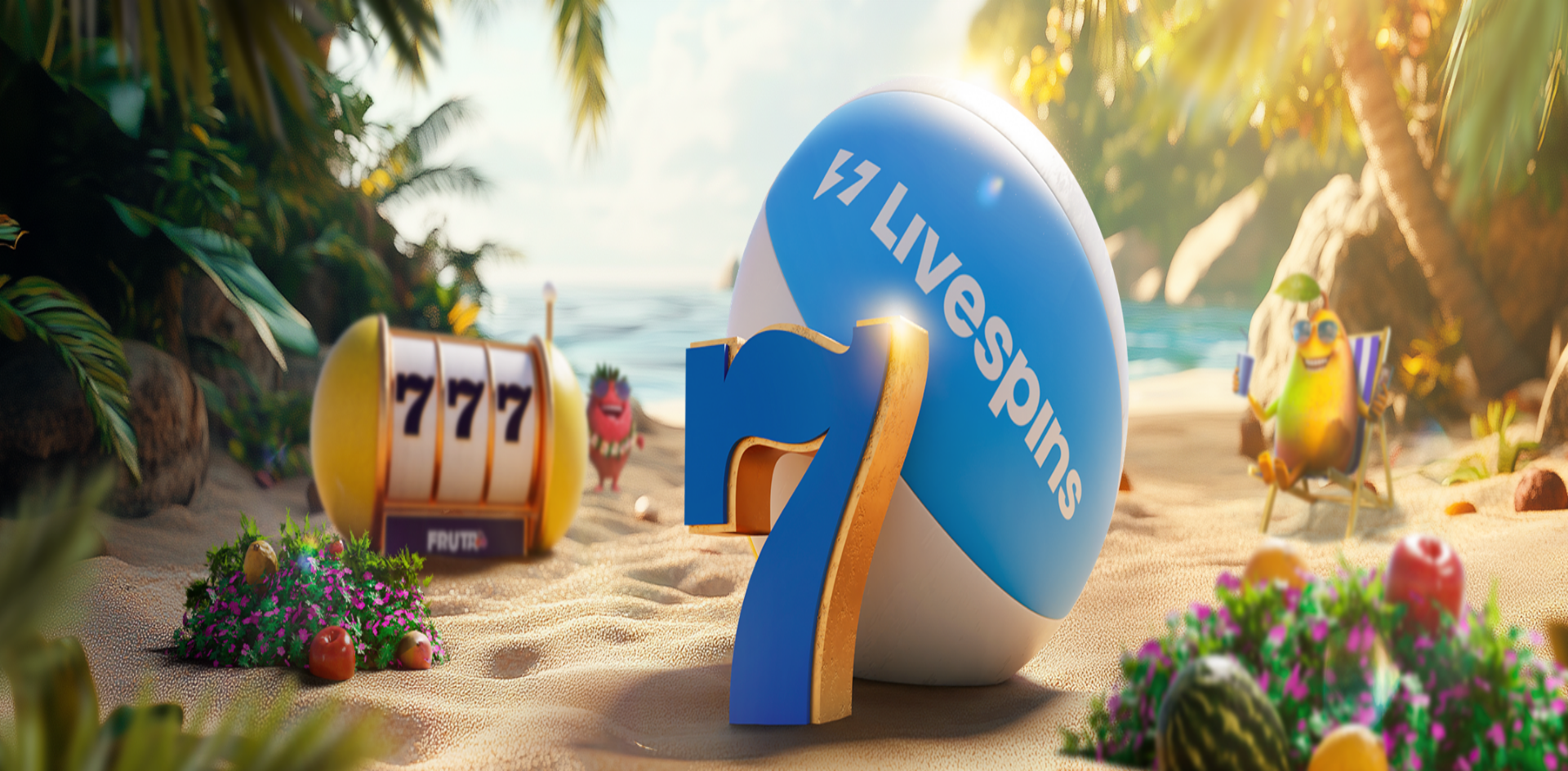
click at [92, 539] on span "Bonukset" at bounding box center [68, 545] width 46 height 12
click at [13, 325] on span "chevron-left icon" at bounding box center [13, 325] width 0 height 0
drag, startPoint x: 251, startPoint y: 130, endPoint x: 257, endPoint y: 105, distance: 25.7
click at [251, 447] on div "Kokonaissaldo € 0.00 Kotiutus € 0.00 Bonukset € 0.00 Kotiutus Talletus" at bounding box center [784, 485] width 1555 height 76
click at [263, 447] on div "Kokonaissaldo € 0.00" at bounding box center [784, 462] width 1555 height 29
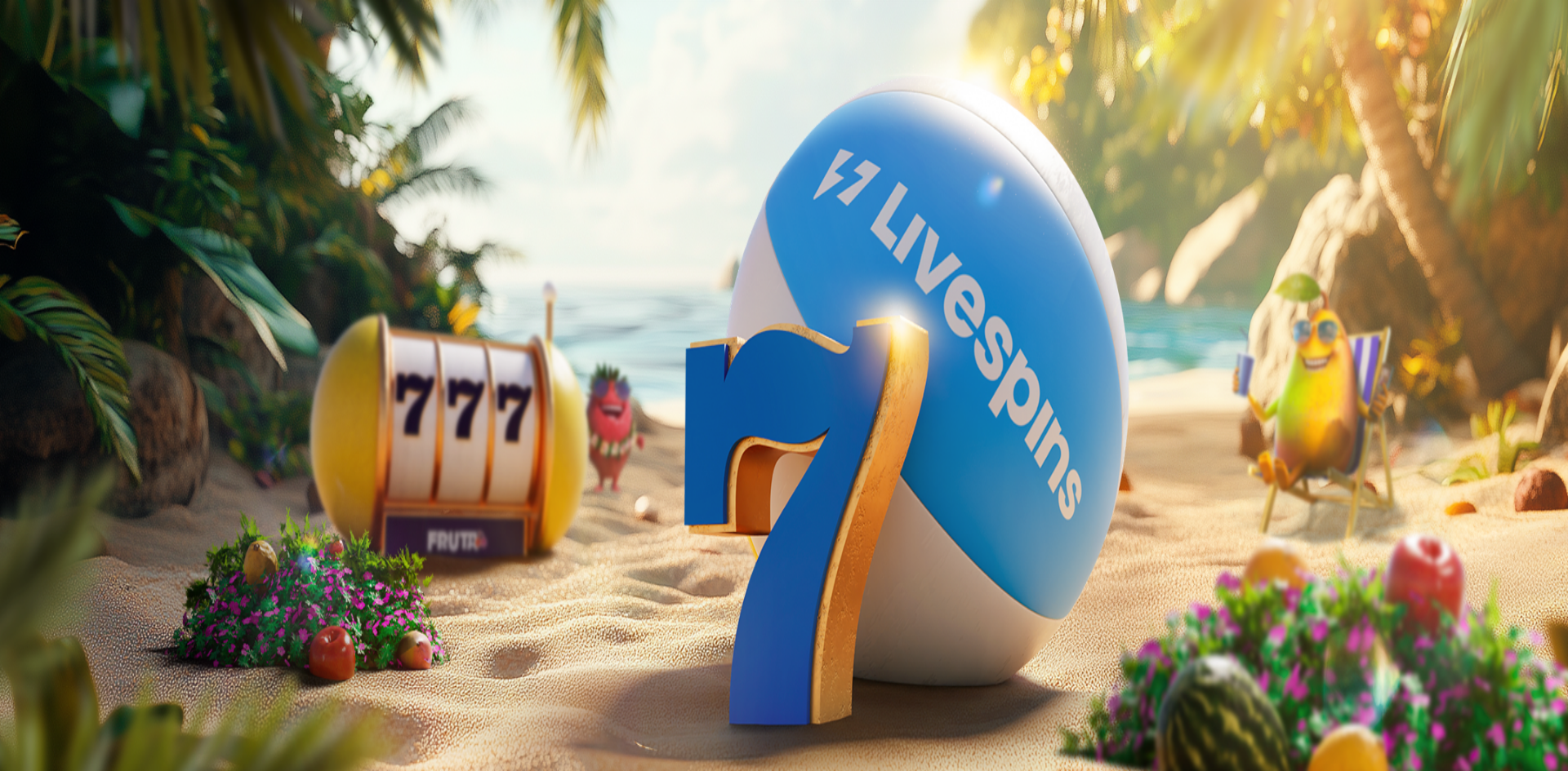
click at [13, 357] on span "close icon" at bounding box center [13, 357] width 0 height 0
click at [42, 311] on span "menu icon" at bounding box center [42, 311] width 0 height 0
click at [93, 254] on span "Live Kasino" at bounding box center [71, 247] width 65 height 14
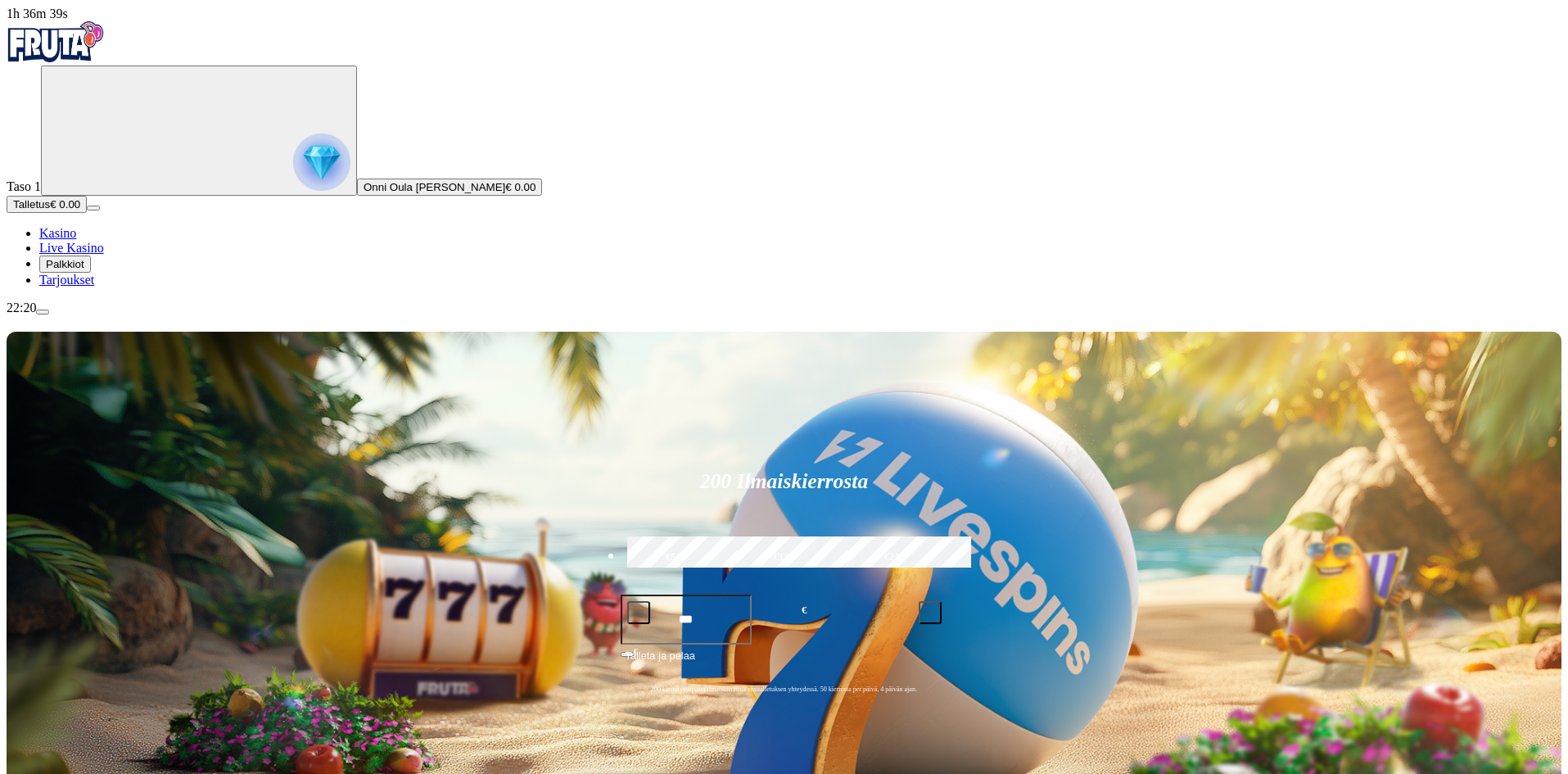
click at [84, 270] on span "Palkkiot" at bounding box center [65, 264] width 38 height 12
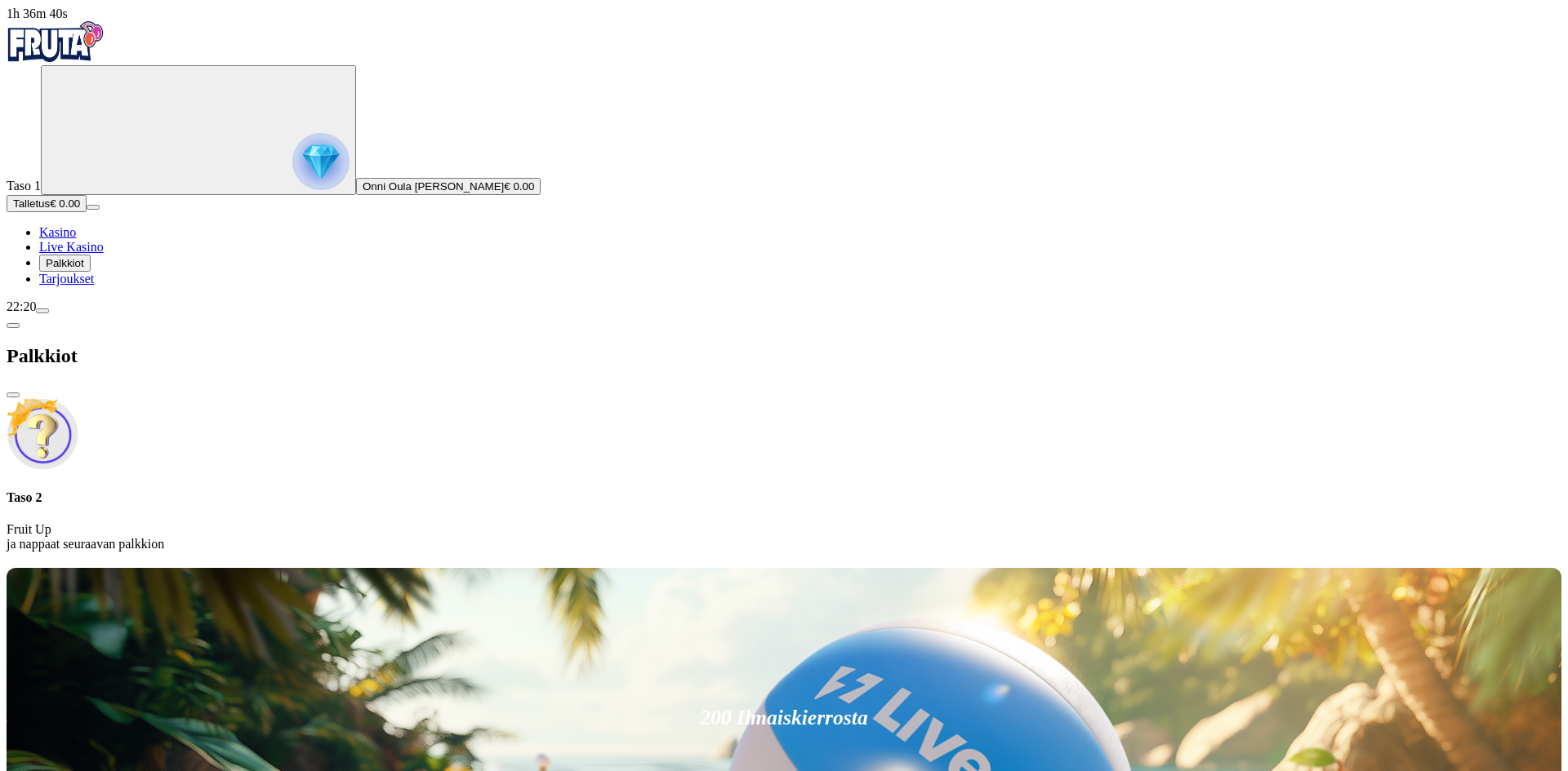
click at [94, 286] on span "Tarjoukset" at bounding box center [66, 279] width 54 height 14
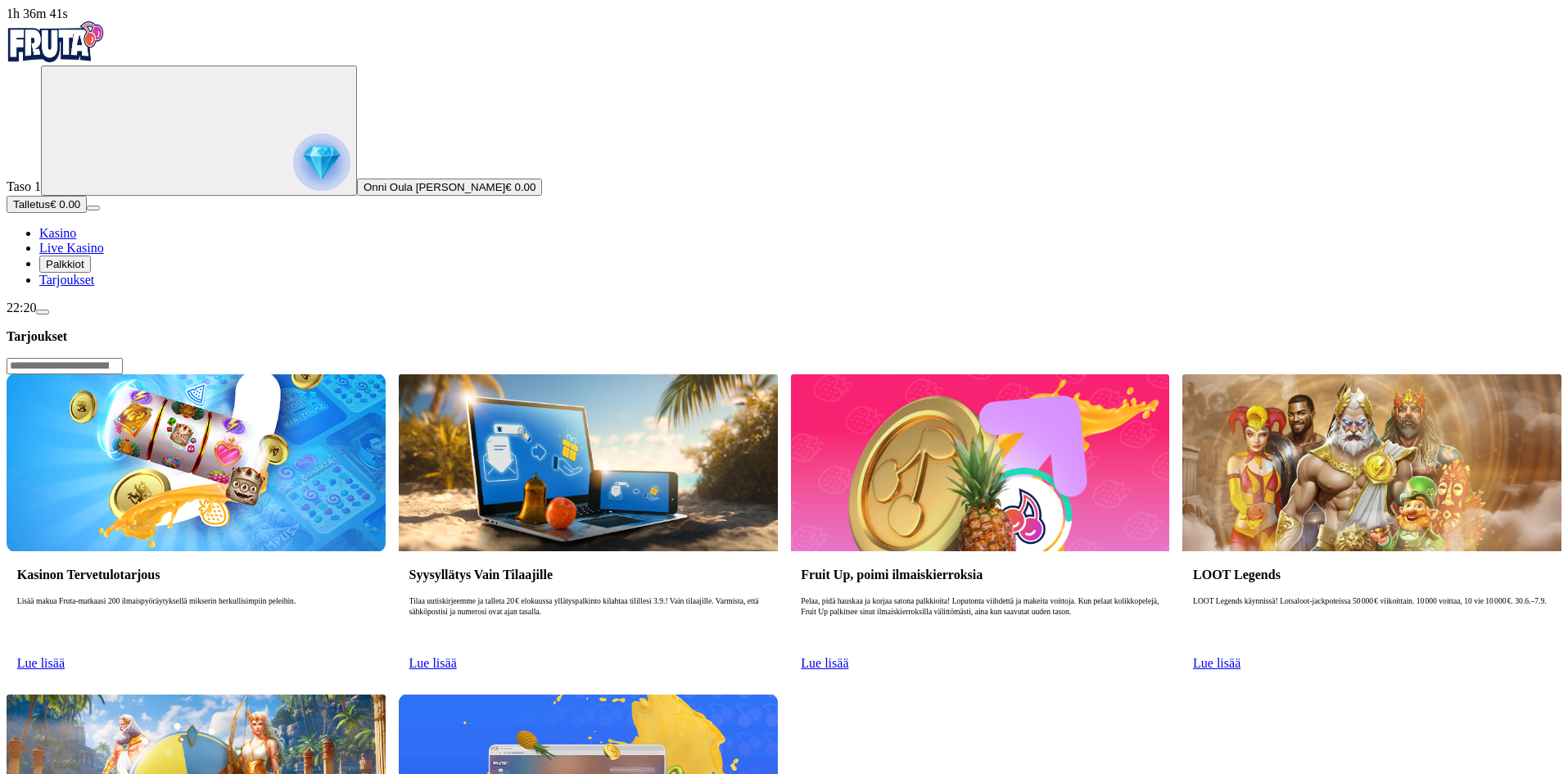
click at [76, 240] on span "Kasino" at bounding box center [57, 233] width 37 height 14
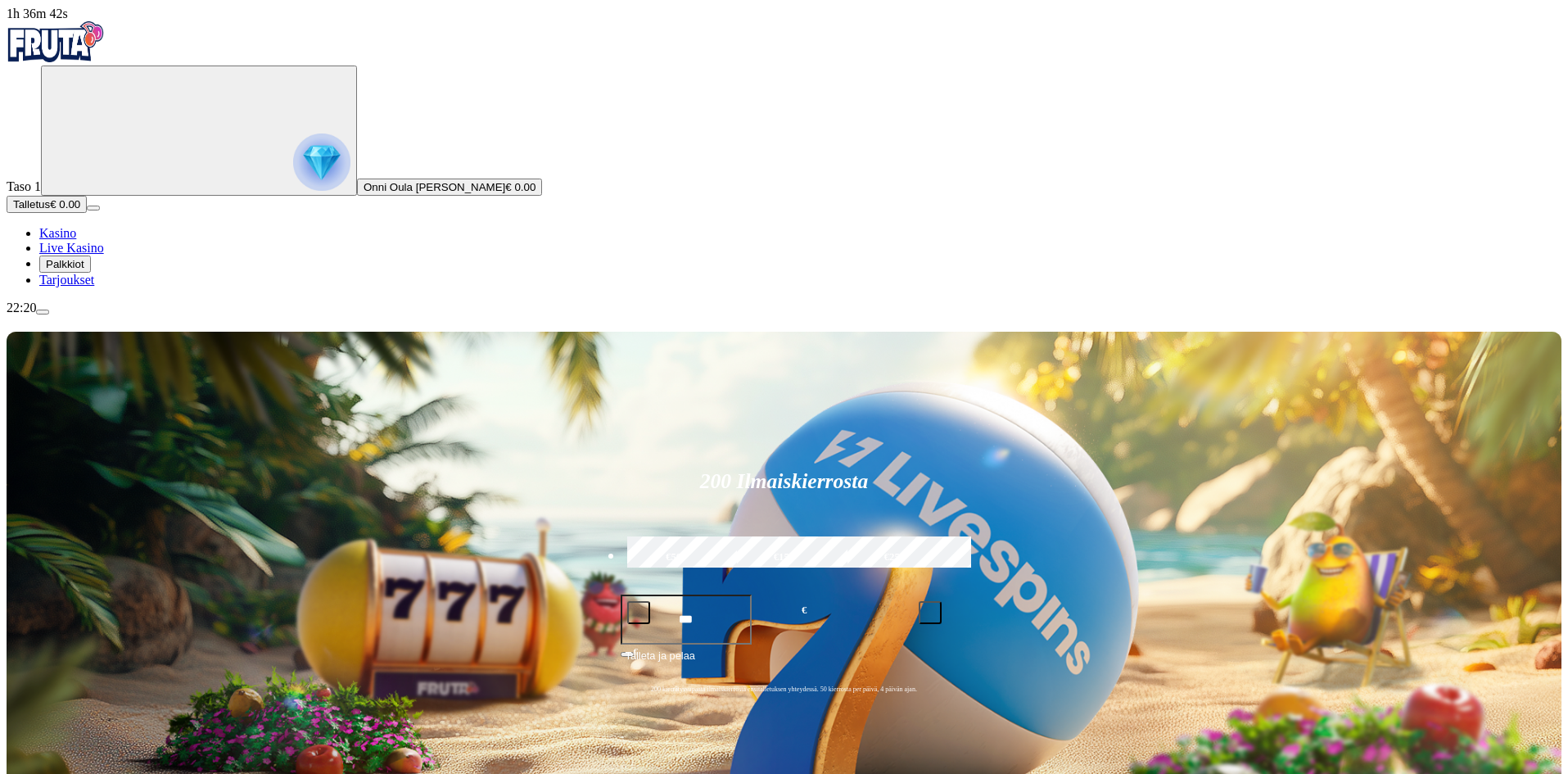
click at [293, 185] on img "Primary" at bounding box center [321, 162] width 57 height 57
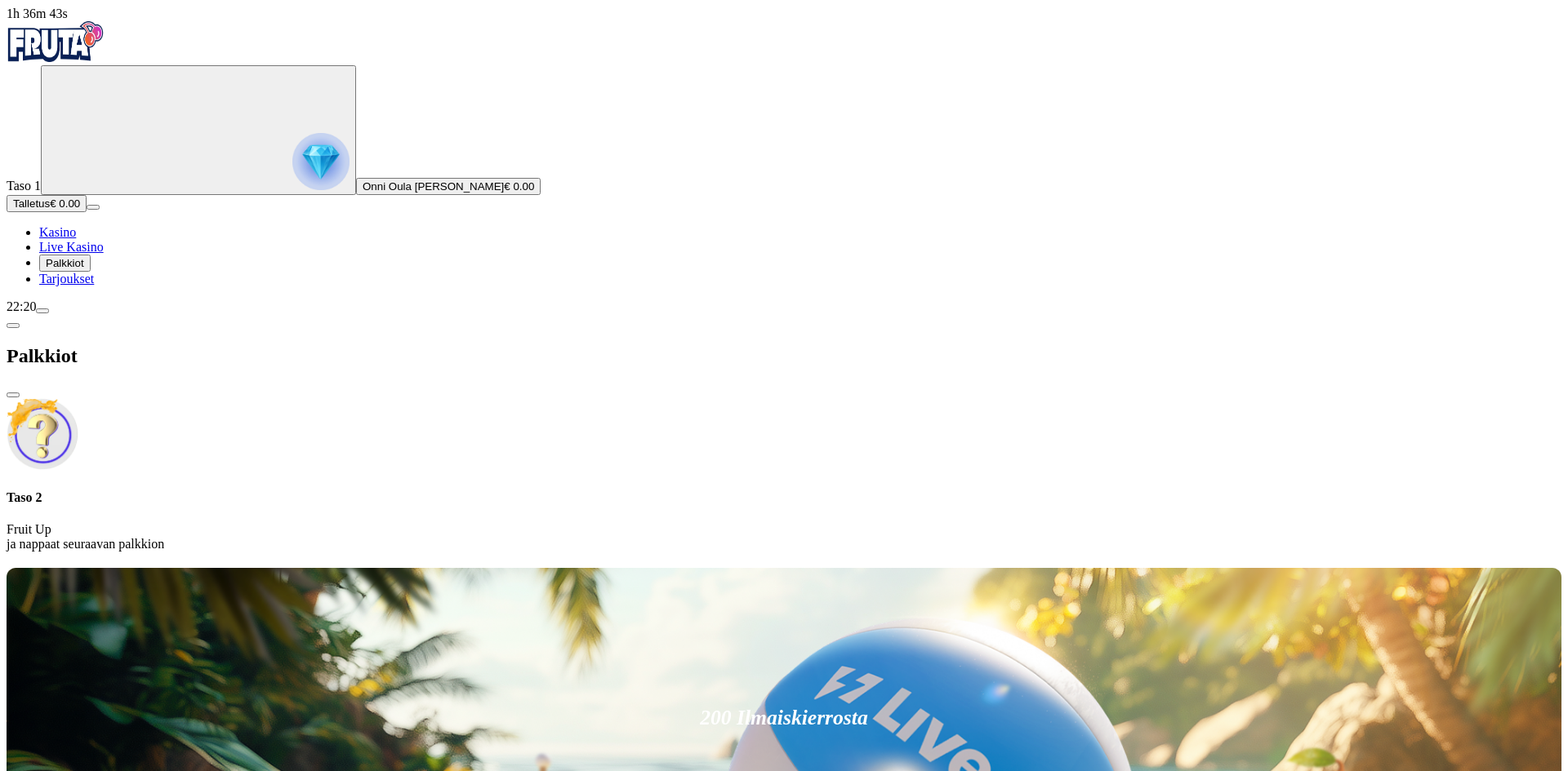
click at [292, 184] on img "Primary" at bounding box center [321, 161] width 57 height 57
click at [160, 314] on div "22:20" at bounding box center [784, 307] width 1555 height 15
click at [42, 311] on span "menu icon" at bounding box center [42, 311] width 0 height 0
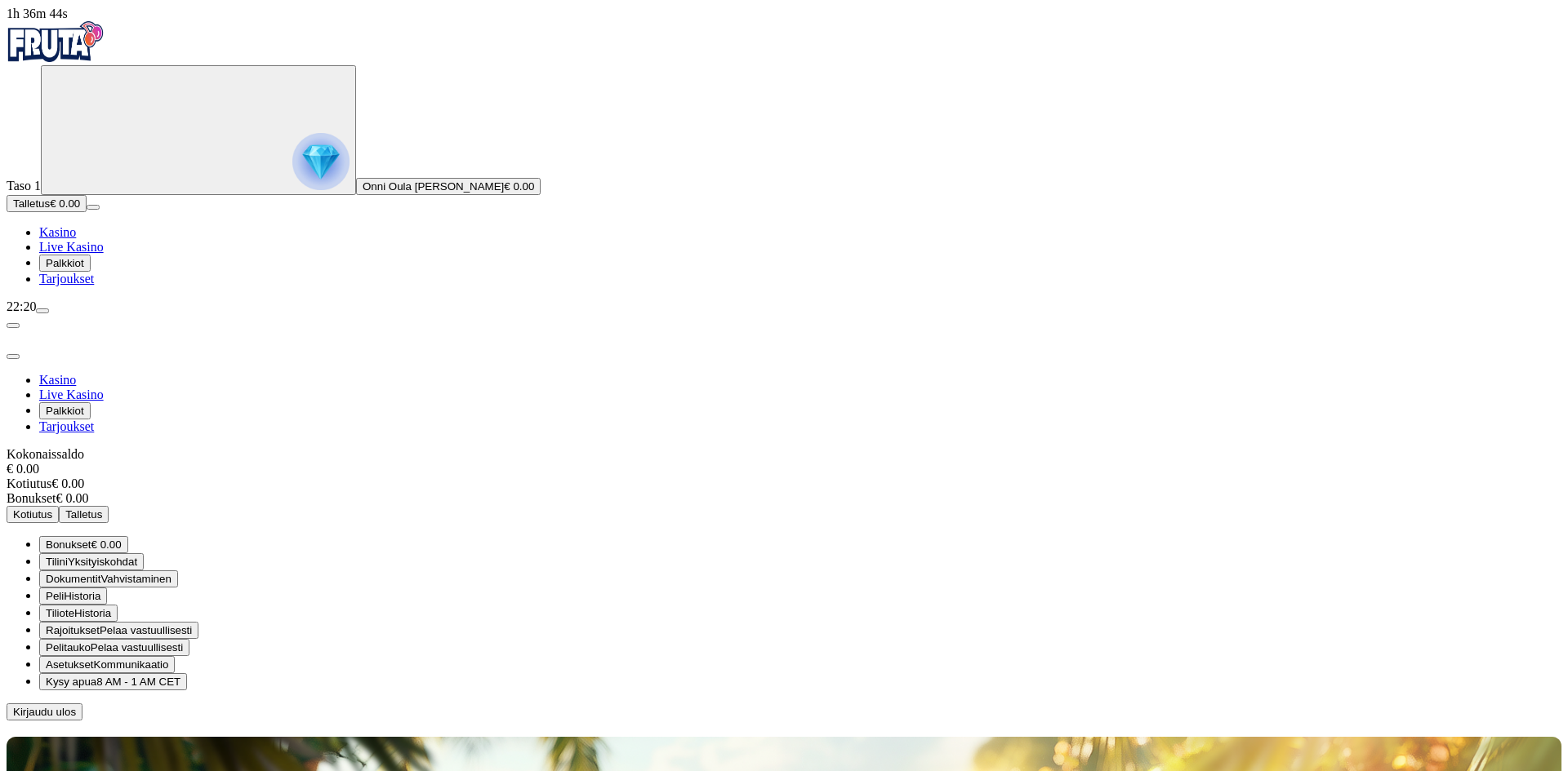
click at [42, 311] on span "menu icon" at bounding box center [42, 311] width 0 height 0
click at [261, 447] on div "Kokonaissaldo € 0.00 Kotiutus € 0.00 Bonukset € 0.00 Kotiutus Talletus" at bounding box center [784, 485] width 1555 height 76
click at [52, 509] on span "Kotiutus" at bounding box center [32, 515] width 39 height 12
